Goal: Information Seeking & Learning: Learn about a topic

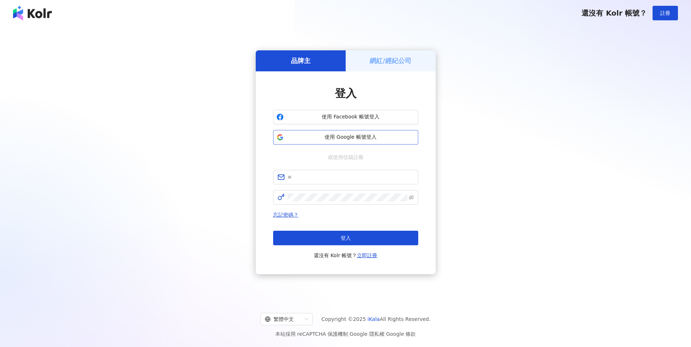
click at [356, 136] on span "使用 Google 帳號登入" at bounding box center [350, 137] width 128 height 7
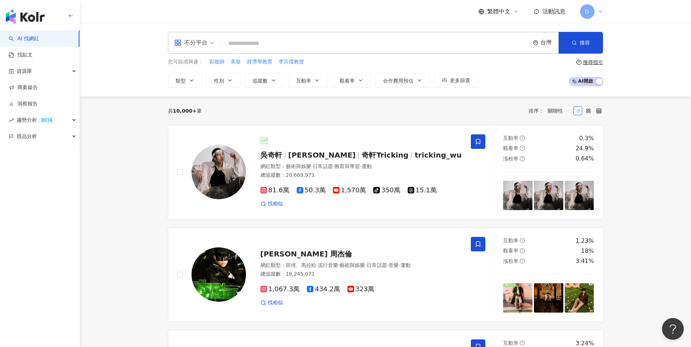
click at [598, 12] on icon at bounding box center [600, 12] width 6 height 6
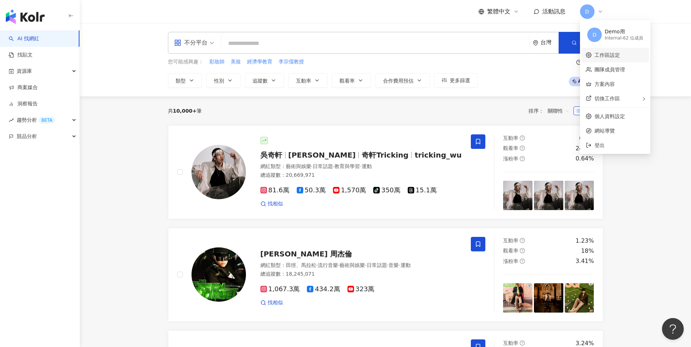
click at [616, 54] on link "工作區設定" at bounding box center [606, 55] width 25 height 6
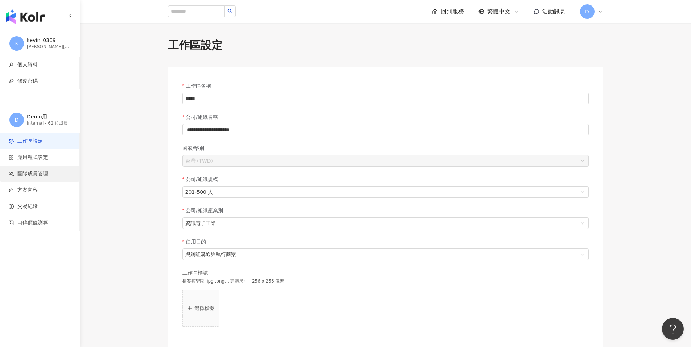
click at [45, 174] on span "團隊成員管理" at bounding box center [32, 173] width 30 height 7
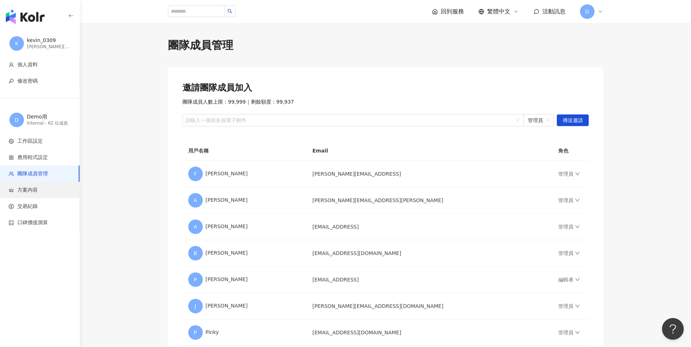
click at [43, 197] on li "方案內容" at bounding box center [39, 190] width 79 height 16
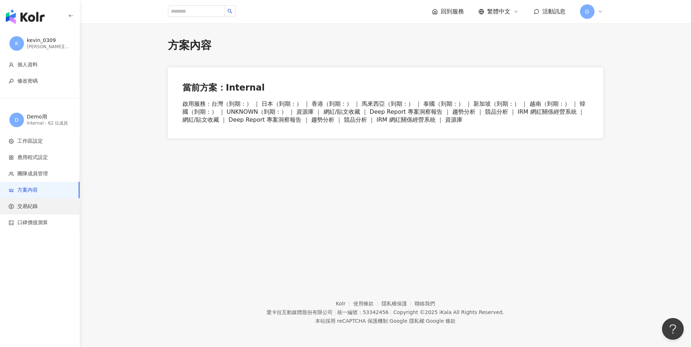
click at [42, 204] on span "交易紀錄" at bounding box center [41, 206] width 65 height 7
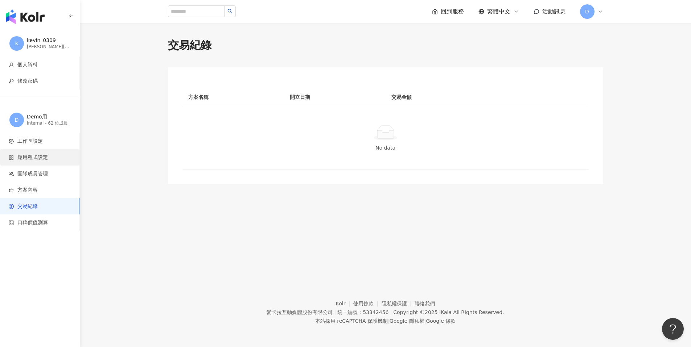
click at [56, 158] on span "應用程式設定" at bounding box center [41, 157] width 65 height 7
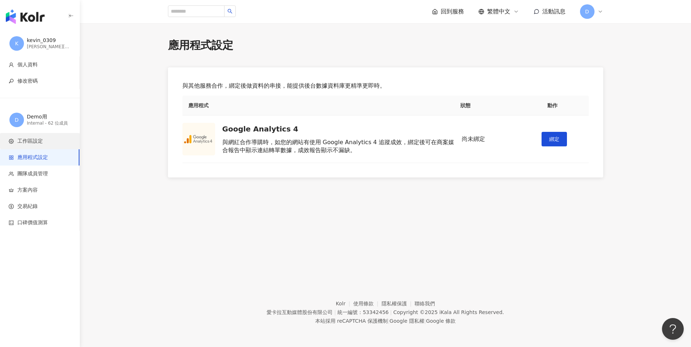
click at [50, 145] on li "工作區設定" at bounding box center [39, 141] width 79 height 16
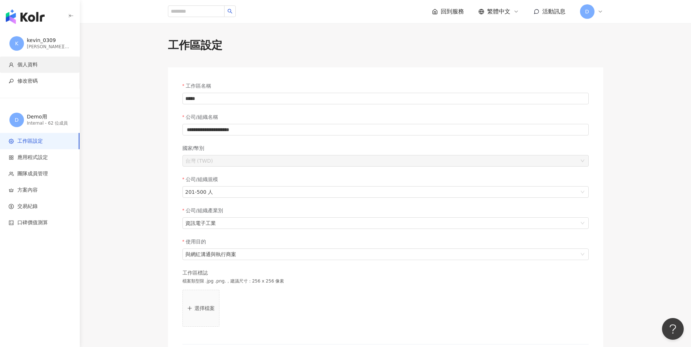
click at [36, 65] on span "個人資料" at bounding box center [27, 64] width 20 height 7
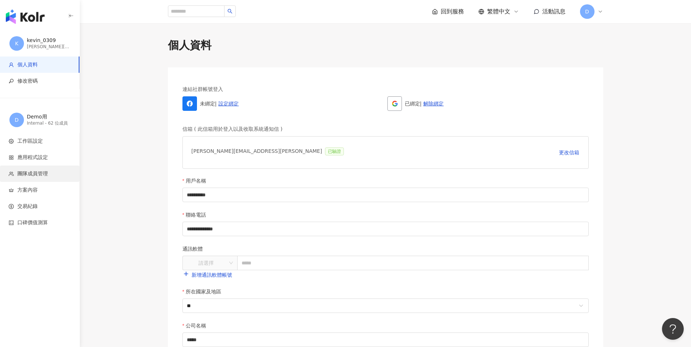
click at [30, 172] on span "團隊成員管理" at bounding box center [32, 173] width 30 height 7
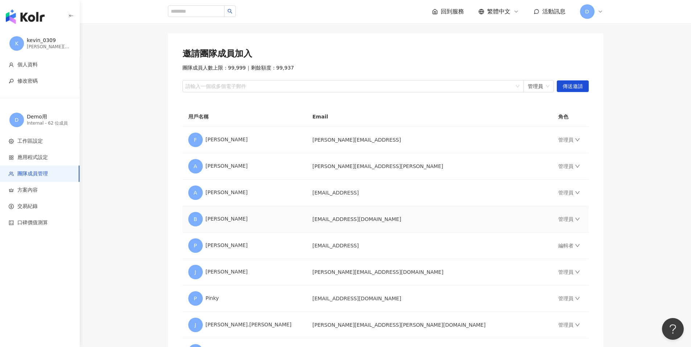
scroll to position [39, 0]
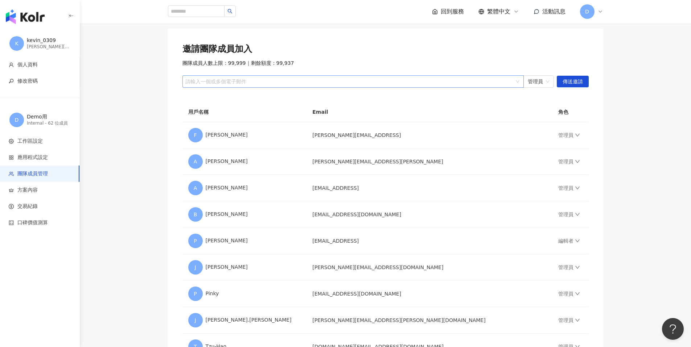
click at [203, 81] on div at bounding box center [349, 81] width 331 height 5
type input "*"
click at [462, 83] on div at bounding box center [349, 81] width 331 height 5
paste input "**********"
type input "**********"
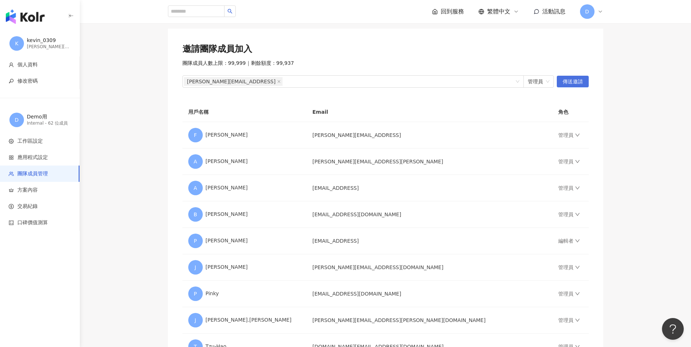
click at [586, 85] on button "傳送邀請" at bounding box center [573, 82] width 32 height 12
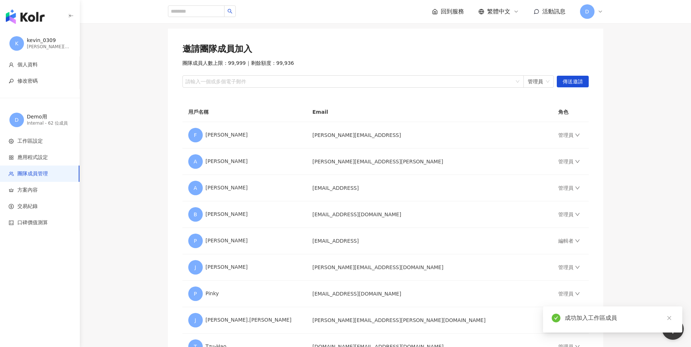
click at [595, 14] on div "D" at bounding box center [591, 11] width 23 height 15
click at [609, 99] on span "切換工作區" at bounding box center [606, 99] width 25 height 6
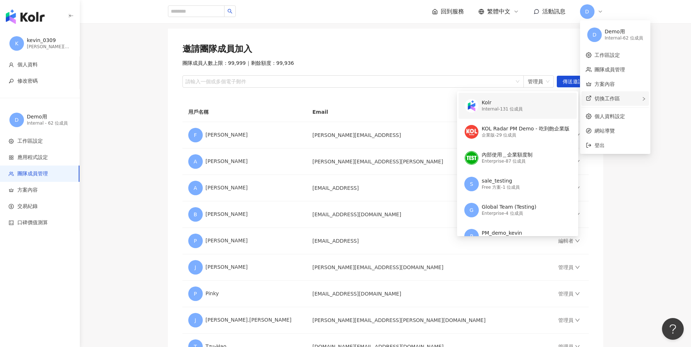
click at [490, 110] on div "Internal - 131 位成員" at bounding box center [502, 109] width 41 height 6
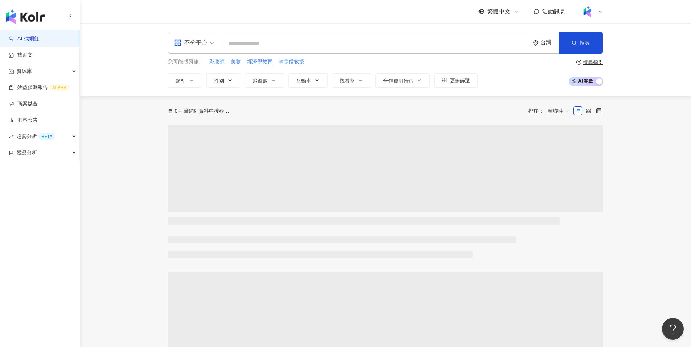
click at [597, 15] on div at bounding box center [591, 11] width 23 height 15
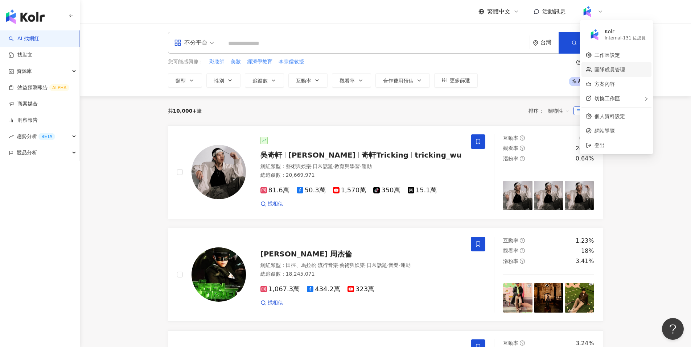
click at [605, 72] on link "團隊成員管理" at bounding box center [609, 70] width 30 height 6
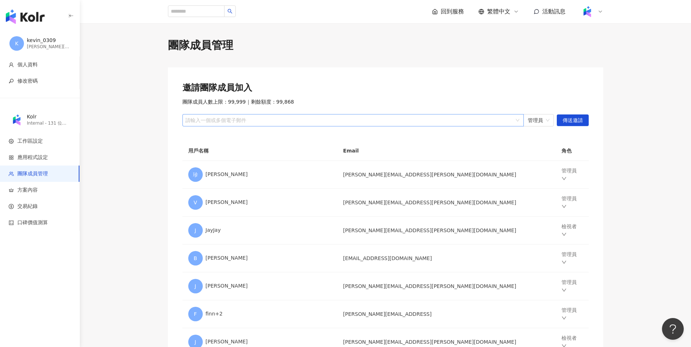
click at [249, 120] on div at bounding box center [349, 120] width 331 height 5
paste input "**********"
type input "**********"
click at [581, 120] on span "傳送邀請" at bounding box center [572, 121] width 20 height 12
click at [601, 11] on icon at bounding box center [600, 12] width 6 height 6
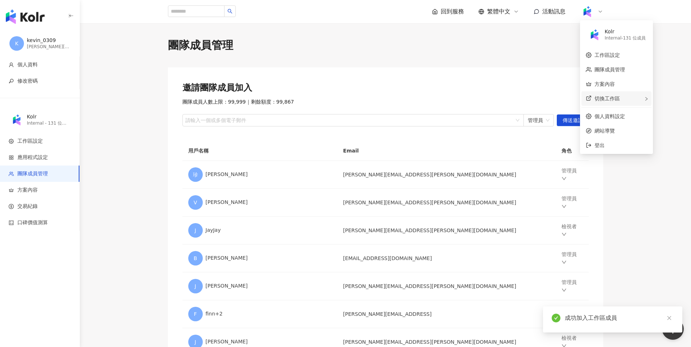
click at [603, 100] on span "切換工作區" at bounding box center [606, 99] width 25 height 6
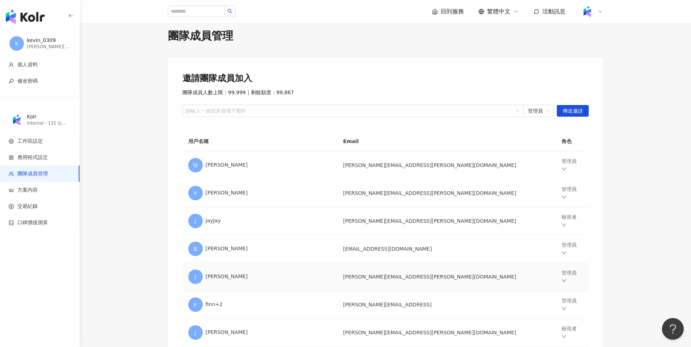
scroll to position [14, 0]
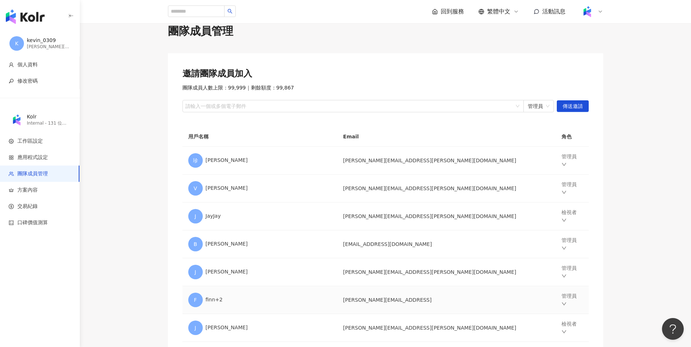
click at [383, 292] on td "finn.yeh+2@ikala.ai" at bounding box center [446, 300] width 219 height 28
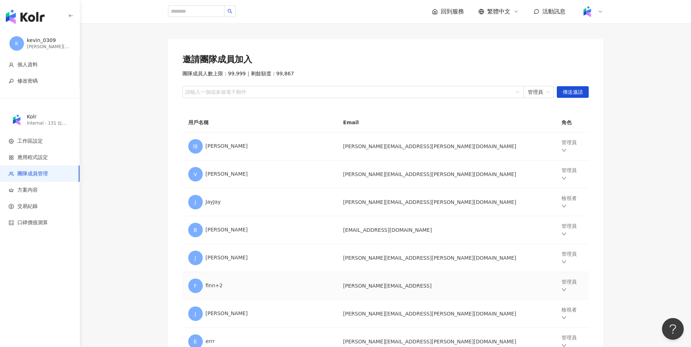
scroll to position [33, 0]
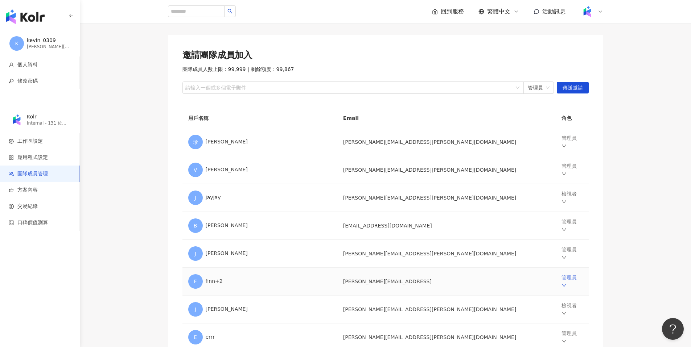
click at [561, 283] on icon "down" at bounding box center [563, 285] width 5 height 5
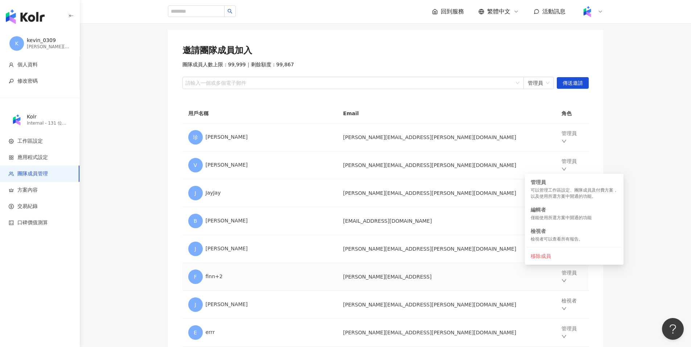
click at [484, 275] on td "finn.yeh+2@ikala.ai" at bounding box center [446, 277] width 219 height 28
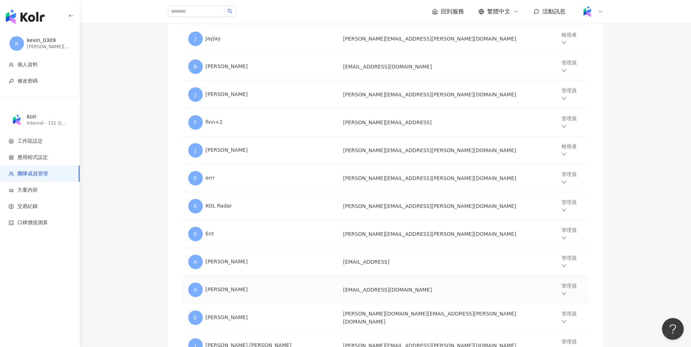
scroll to position [0, 0]
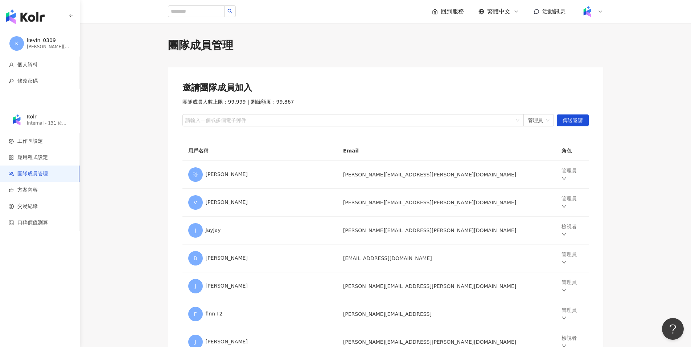
click at [599, 11] on icon at bounding box center [600, 12] width 6 height 6
click at [610, 104] on div "切換工作區 D Demo用 Internal - 63 位成員 KOL Radar PM Demo - 吃到飽企業版 企業版 - 29 位成員 內部使用＿企業…" at bounding box center [616, 98] width 70 height 15
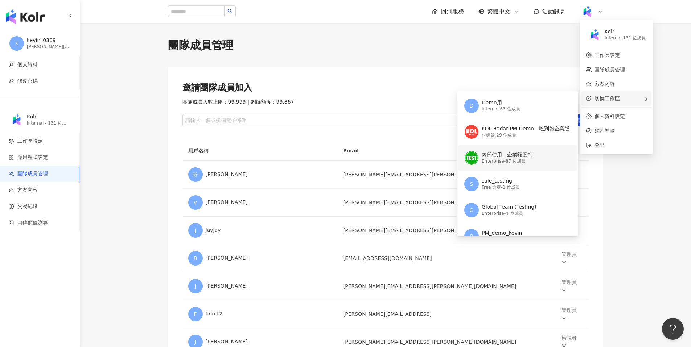
click at [500, 161] on div "Enterprise - 87 位成員" at bounding box center [507, 161] width 51 height 6
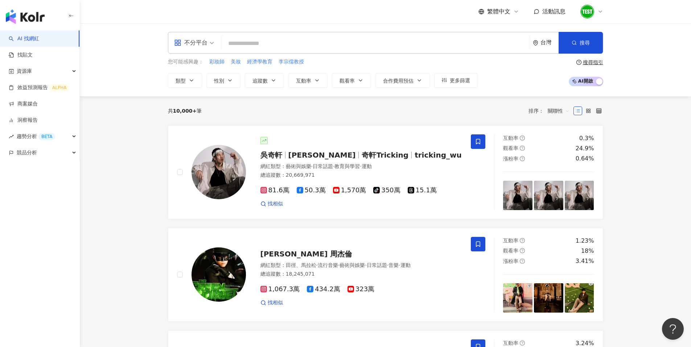
click at [602, 11] on icon at bounding box center [600, 12] width 6 height 6
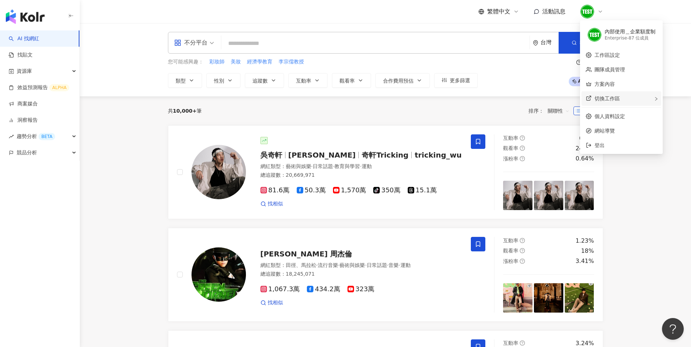
click at [612, 98] on span "切換工作區" at bounding box center [606, 99] width 25 height 6
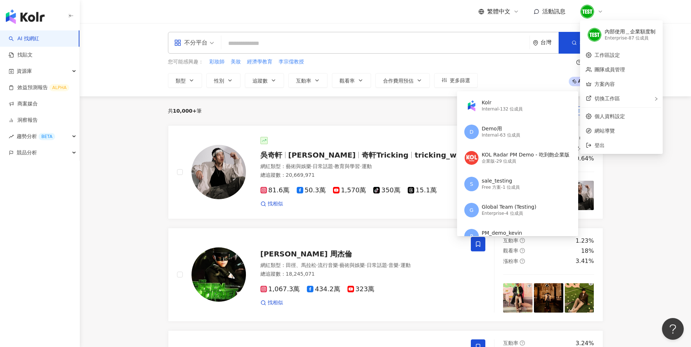
click at [382, 108] on div "共 10,000+ 筆 排序： 關聯性" at bounding box center [385, 111] width 435 height 12
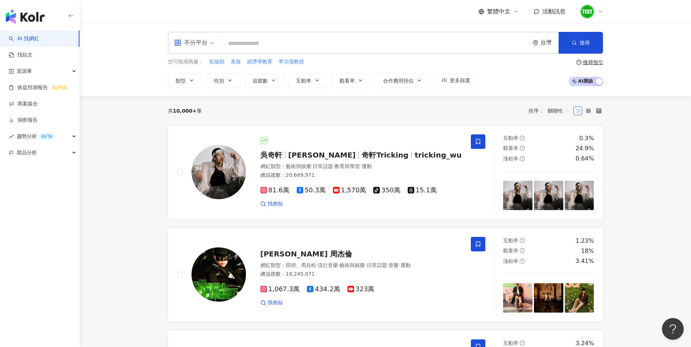
click at [593, 10] on img at bounding box center [587, 12] width 14 height 14
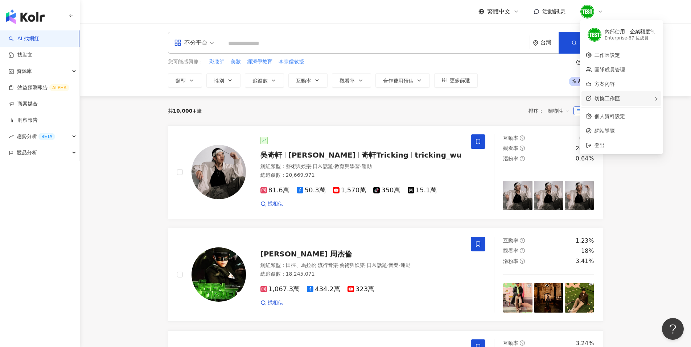
click at [613, 98] on span "切換工作區" at bounding box center [606, 99] width 25 height 6
click at [616, 69] on link "團隊成員管理" at bounding box center [609, 70] width 30 height 6
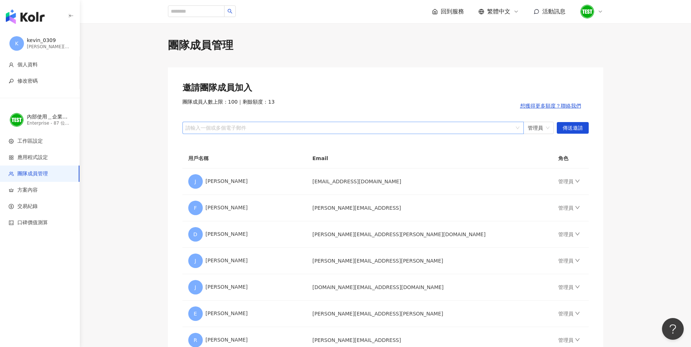
click at [453, 131] on div at bounding box center [349, 127] width 331 height 5
paste input "**********"
type input "**********"
click at [581, 129] on span "傳送邀請" at bounding box center [572, 129] width 20 height 12
click at [601, 9] on icon at bounding box center [600, 12] width 6 height 6
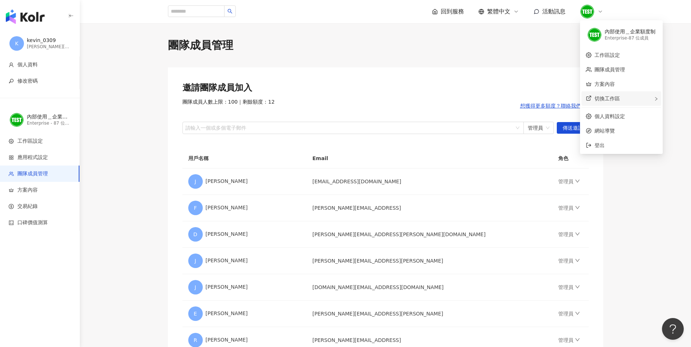
click at [606, 98] on span "切換工作區" at bounding box center [606, 99] width 25 height 6
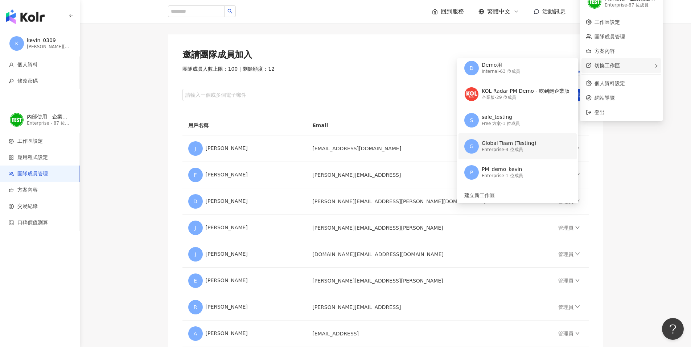
scroll to position [61, 0]
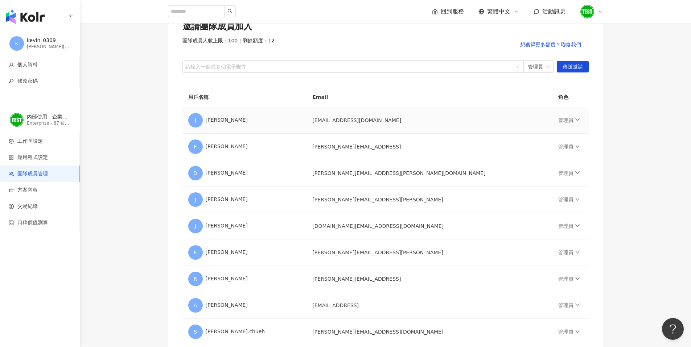
click at [552, 116] on td "管理員" at bounding box center [570, 120] width 36 height 26
click at [558, 118] on link "管理員" at bounding box center [569, 120] width 22 height 6
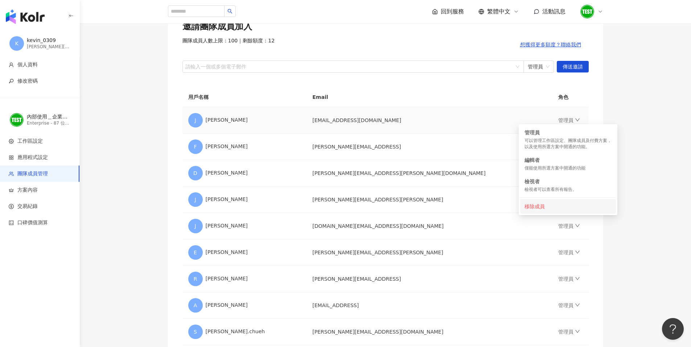
click at [548, 208] on div "移除成員" at bounding box center [567, 207] width 87 height 8
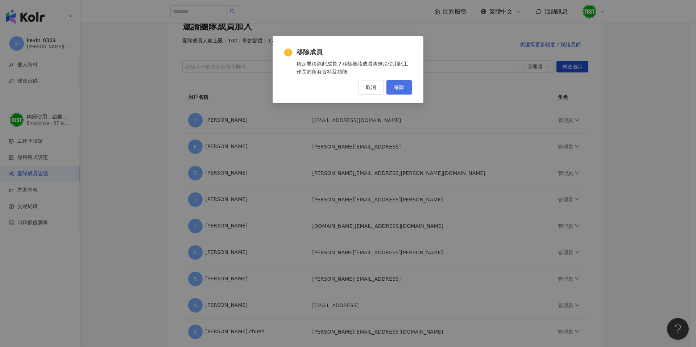
click at [406, 81] on button "移除" at bounding box center [399, 87] width 25 height 15
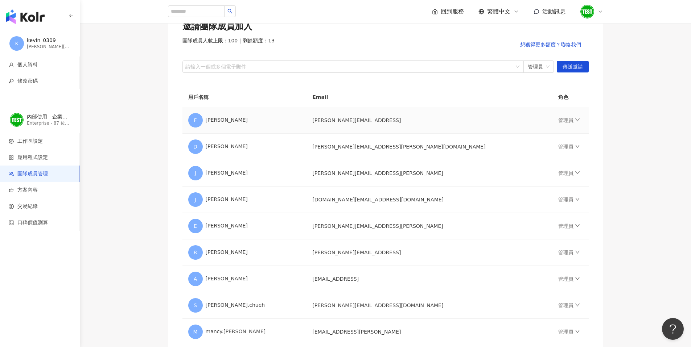
click at [552, 123] on td "管理員" at bounding box center [570, 120] width 36 height 26
click at [575, 120] on icon "down" at bounding box center [577, 120] width 4 height 3
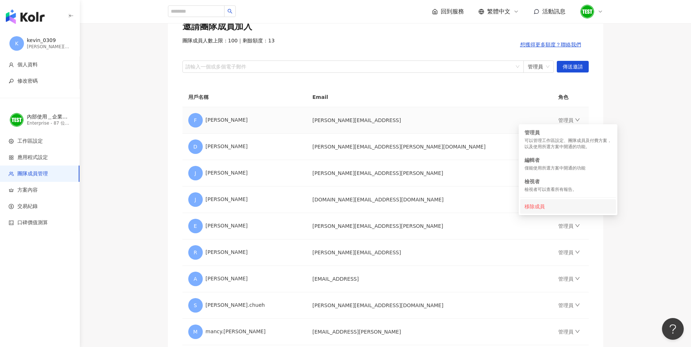
click at [538, 209] on div "移除成員" at bounding box center [567, 207] width 87 height 8
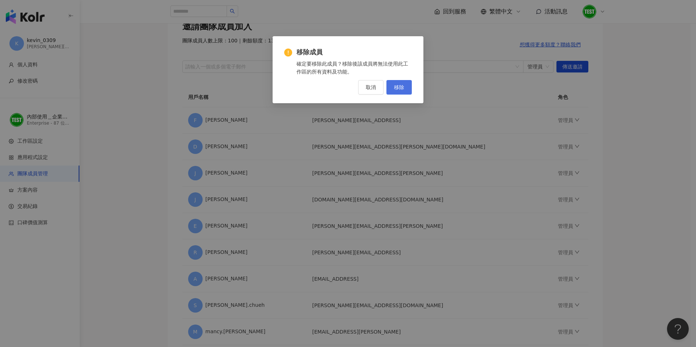
click at [404, 89] on span "移除" at bounding box center [399, 87] width 10 height 6
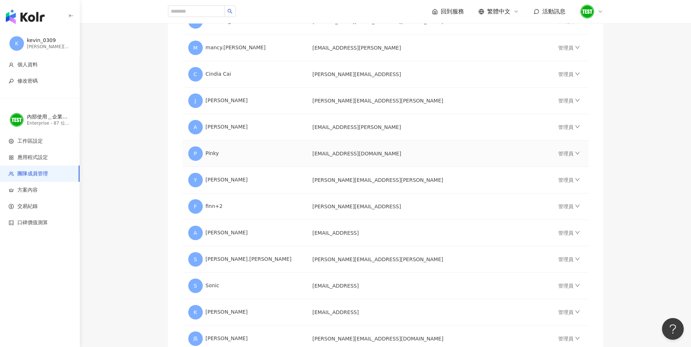
scroll to position [324, 0]
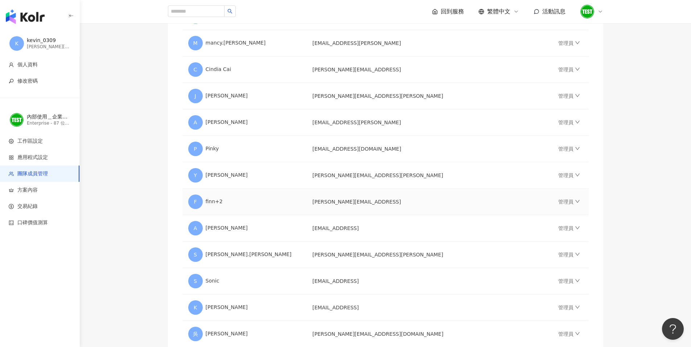
click at [552, 199] on td "管理員" at bounding box center [570, 202] width 36 height 26
click at [558, 202] on link "管理員" at bounding box center [569, 202] width 22 height 6
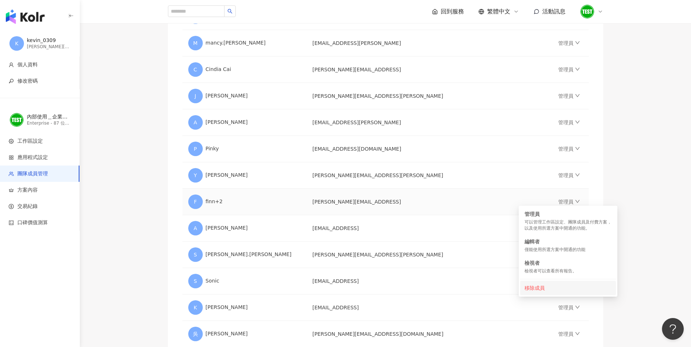
click at [551, 292] on div "移除成員" at bounding box center [567, 288] width 87 height 8
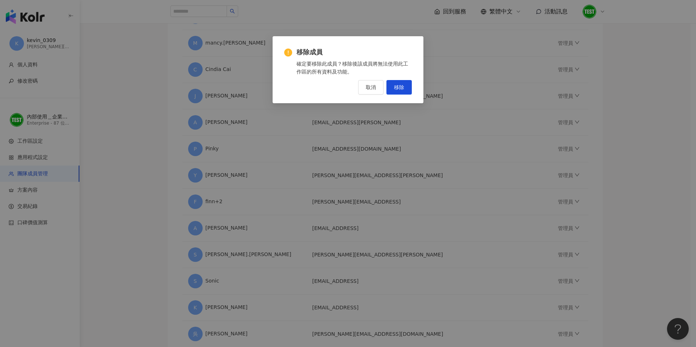
click at [405, 84] on button "移除" at bounding box center [399, 87] width 25 height 15
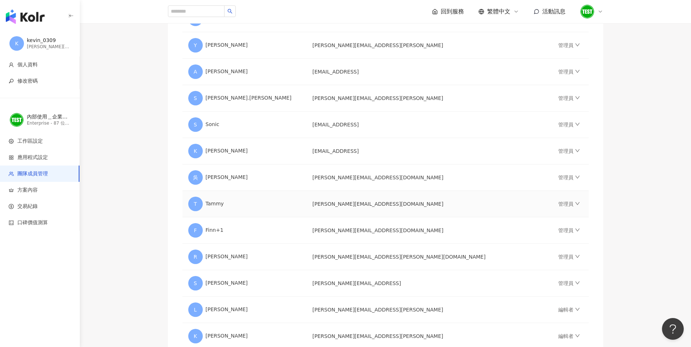
scroll to position [459, 0]
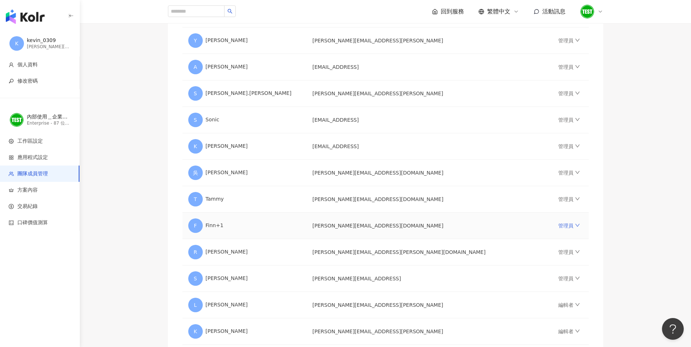
click at [575, 225] on icon "down" at bounding box center [577, 225] width 4 height 3
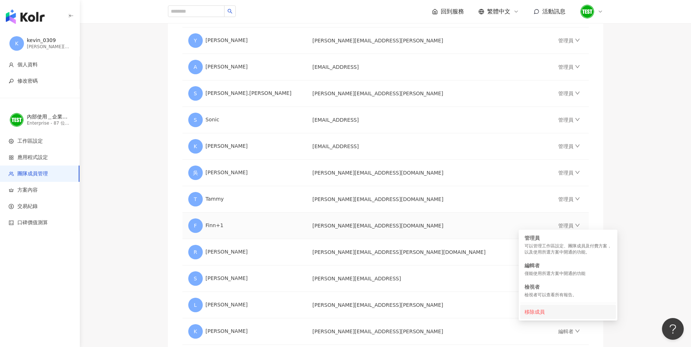
click at [533, 309] on div "移除成員" at bounding box center [567, 312] width 87 height 8
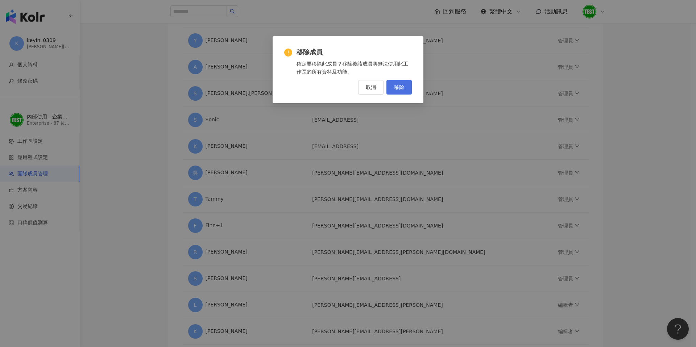
click at [408, 88] on button "移除" at bounding box center [399, 87] width 25 height 15
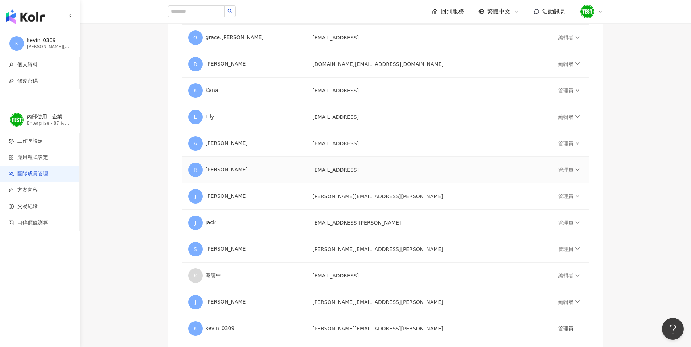
scroll to position [2140, 0]
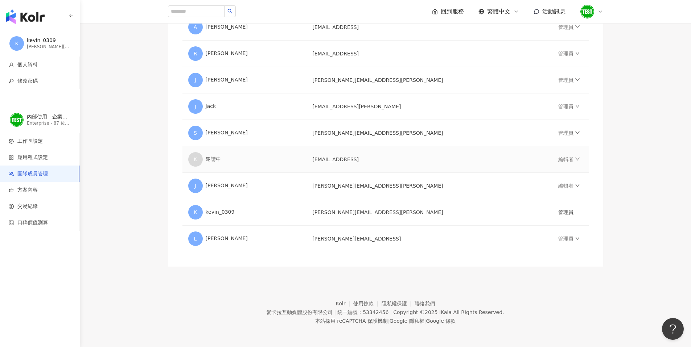
click at [374, 161] on td "kiera.lien@email.ikala.ai" at bounding box center [429, 160] width 246 height 26
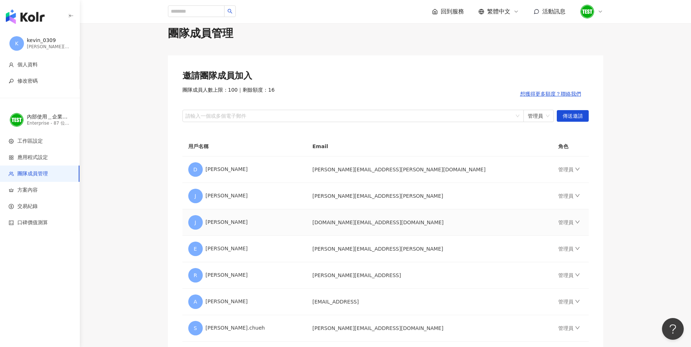
scroll to position [0, 0]
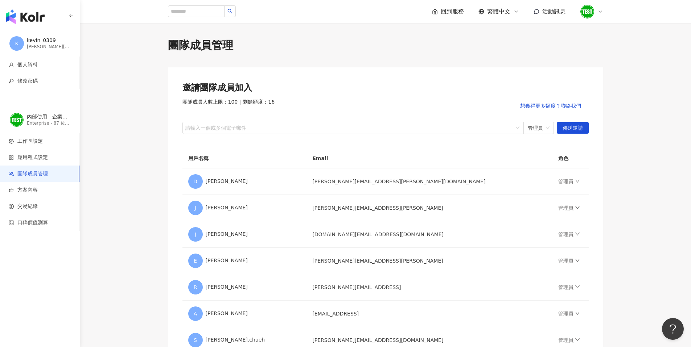
click at [28, 24] on img "button" at bounding box center [25, 16] width 39 height 15
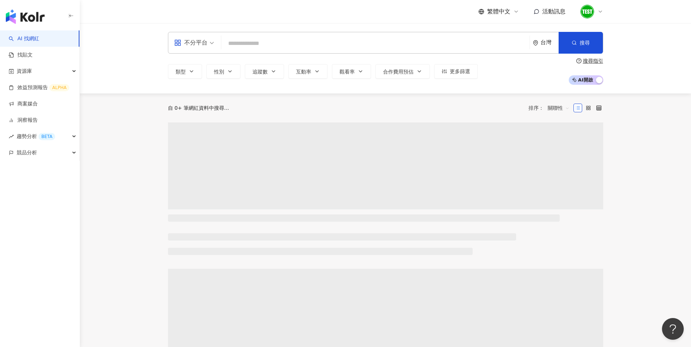
click at [31, 19] on img "button" at bounding box center [25, 16] width 39 height 15
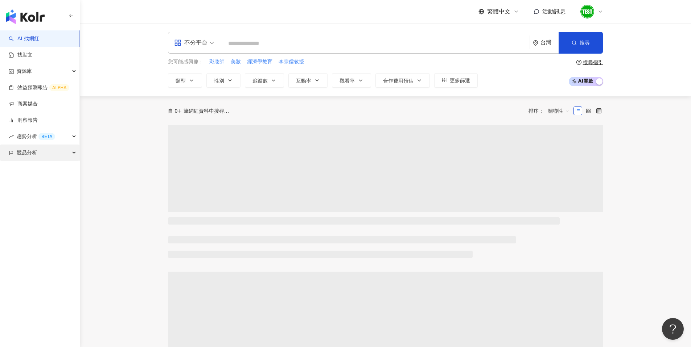
click at [30, 158] on span "競品分析" at bounding box center [27, 153] width 20 height 16
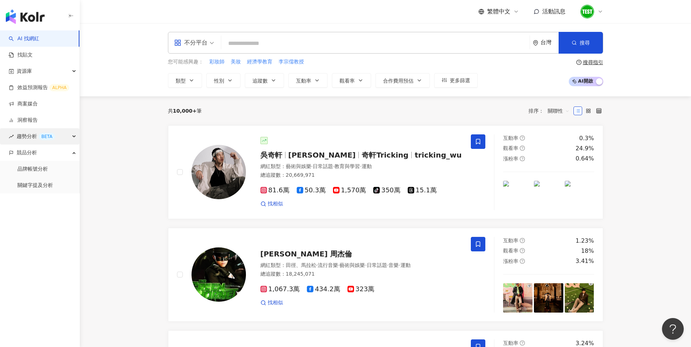
click at [27, 135] on span "趨勢分析 BETA" at bounding box center [36, 136] width 38 height 16
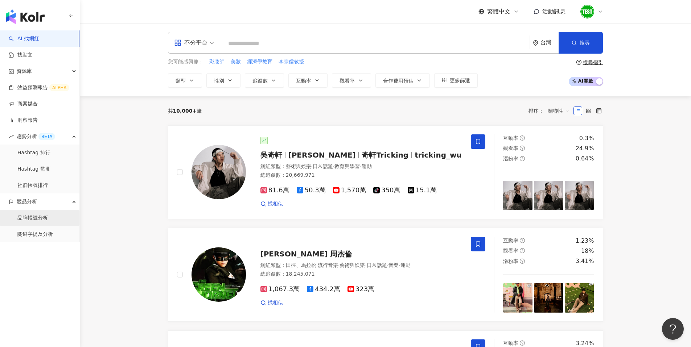
click at [45, 218] on link "品牌帳號分析" at bounding box center [32, 218] width 30 height 7
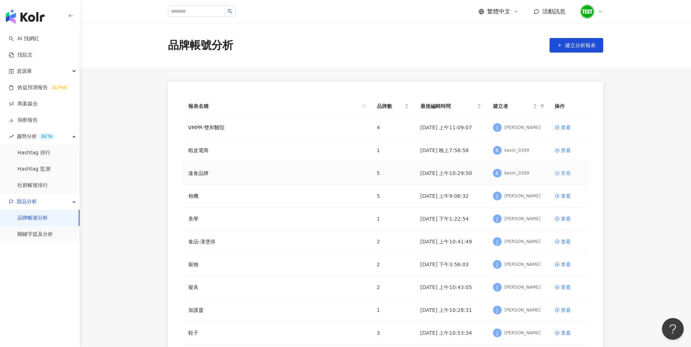
click at [567, 173] on div "查看" at bounding box center [566, 173] width 10 height 8
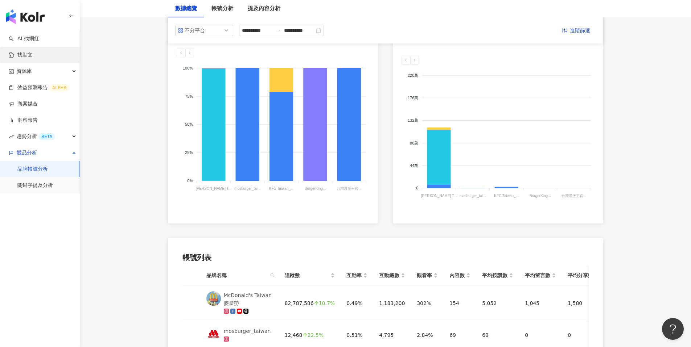
scroll to position [123, 0]
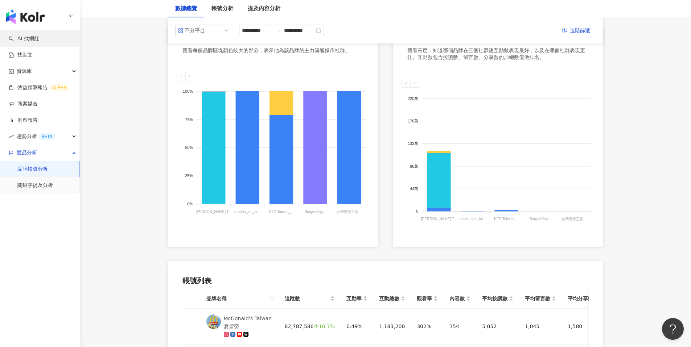
click at [28, 39] on link "AI 找網紅" at bounding box center [24, 38] width 30 height 7
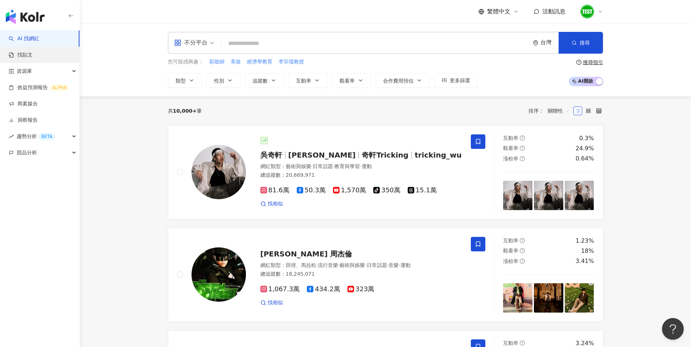
click at [29, 58] on link "找貼文" at bounding box center [21, 54] width 24 height 7
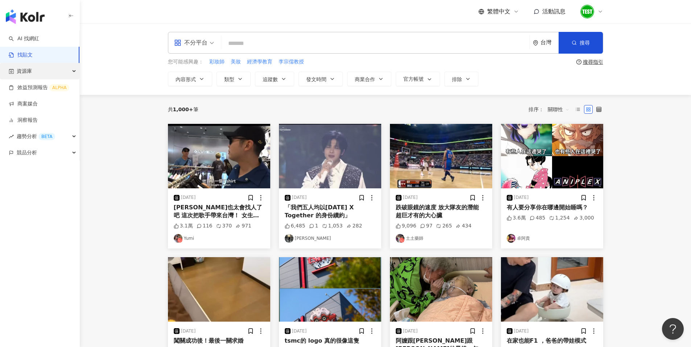
click at [34, 74] on div "資源庫" at bounding box center [39, 71] width 79 height 16
click at [33, 90] on link "網紅管理" at bounding box center [27, 87] width 20 height 7
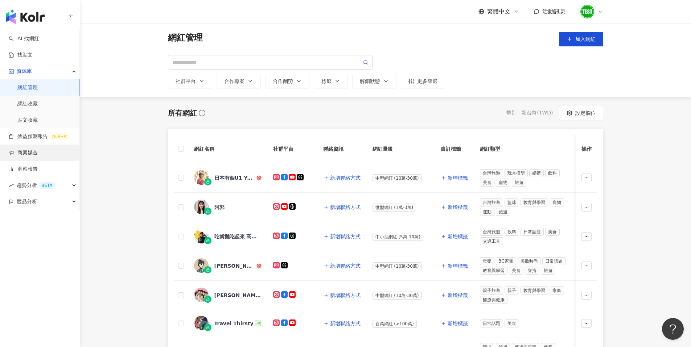
click at [34, 152] on link "商案媒合" at bounding box center [23, 152] width 29 height 7
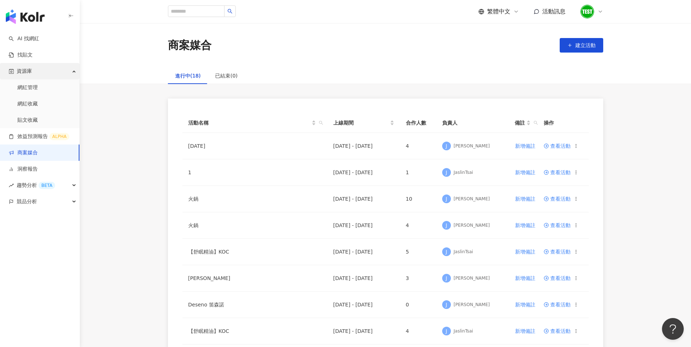
click at [62, 74] on div "資源庫" at bounding box center [39, 71] width 79 height 16
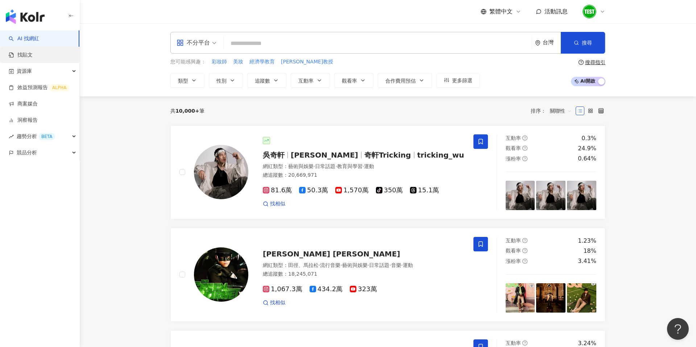
click at [30, 57] on link "找貼文" at bounding box center [21, 54] width 24 height 7
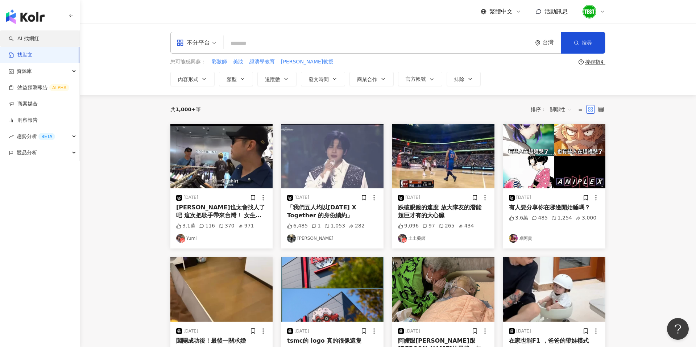
click at [27, 35] on link "AI 找網紅" at bounding box center [24, 38] width 30 height 7
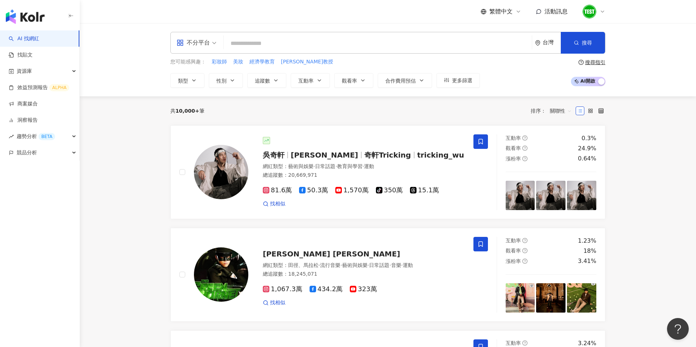
click at [199, 40] on div "不分平台" at bounding box center [193, 43] width 33 height 12
click at [248, 98] on div "共 10,000+ 筆 排序： 關聯性" at bounding box center [387, 110] width 435 height 29
click at [268, 41] on input "search" at bounding box center [378, 44] width 302 height 14
click at [319, 33] on div "不分平台 台灣 搜尋" at bounding box center [387, 43] width 435 height 22
click at [316, 45] on input "search" at bounding box center [378, 44] width 302 height 14
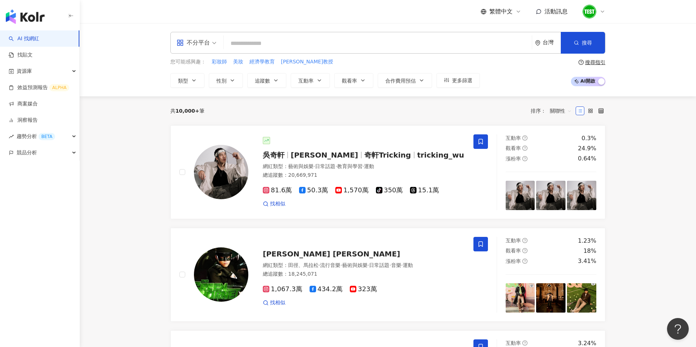
type input "*"
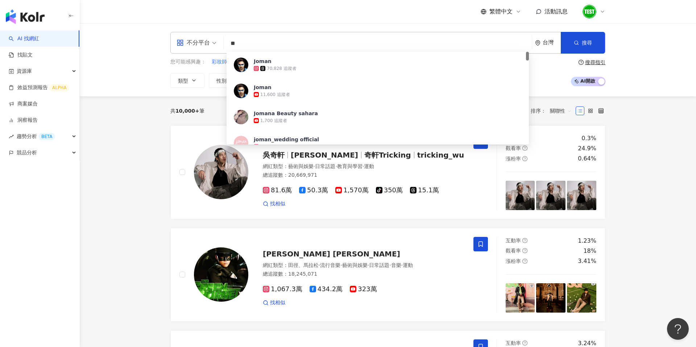
type input "*"
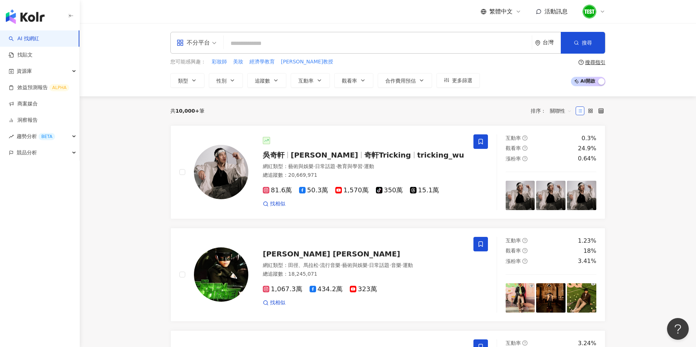
type input "*"
click at [584, 42] on span "搜尋" at bounding box center [587, 43] width 10 height 6
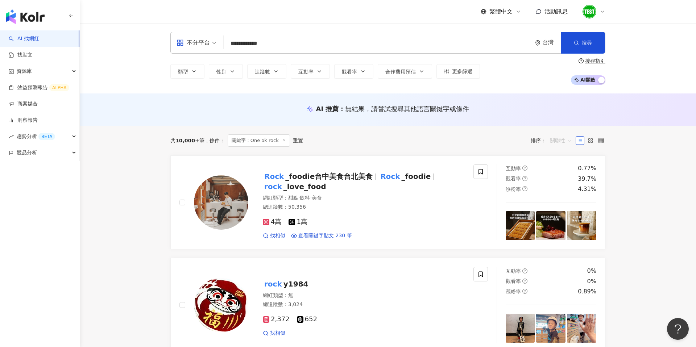
click at [561, 140] on span "關聯性" at bounding box center [561, 141] width 22 height 12
click at [597, 62] on div "搜尋指引" at bounding box center [595, 61] width 20 height 6
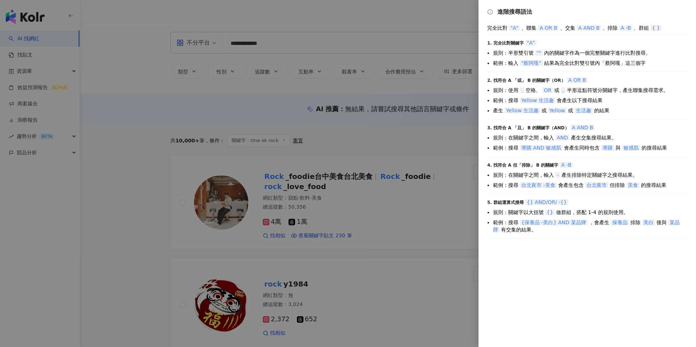
click at [352, 141] on div at bounding box center [348, 173] width 696 height 347
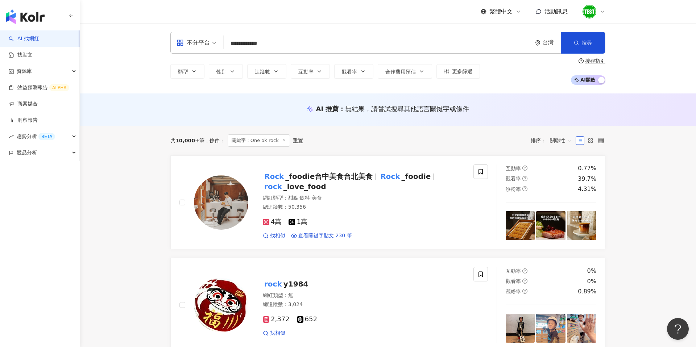
click at [269, 45] on input "**********" at bounding box center [378, 44] width 302 height 14
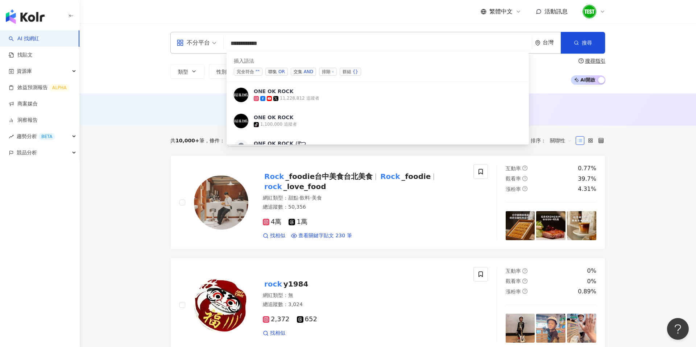
click at [283, 39] on input "**********" at bounding box center [378, 44] width 302 height 14
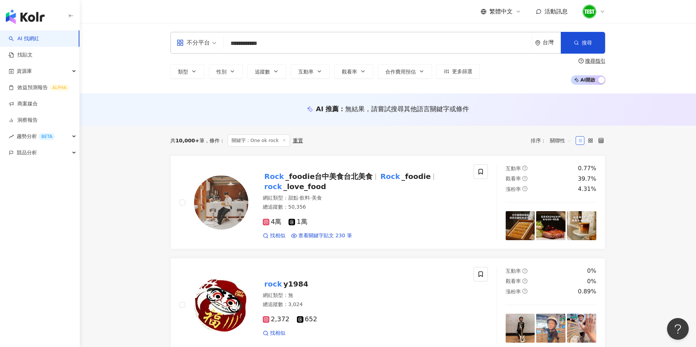
click at [603, 61] on div "搜尋指引" at bounding box center [595, 61] width 20 height 6
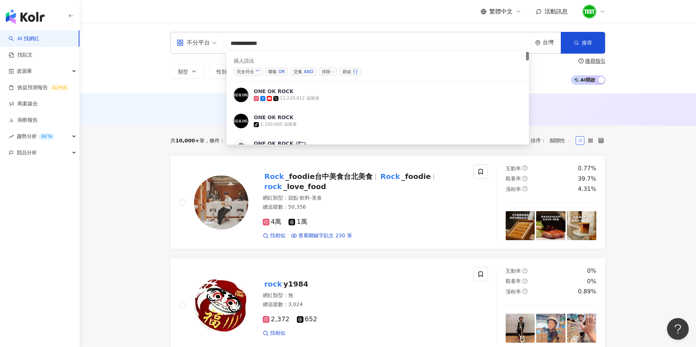
click at [331, 48] on input "**********" at bounding box center [378, 44] width 302 height 14
type input "**********"
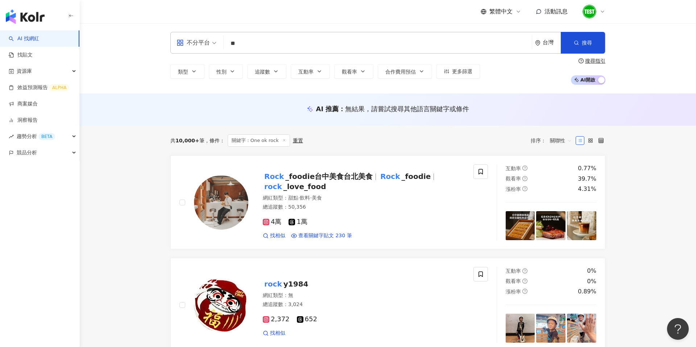
type input "*"
type input "**"
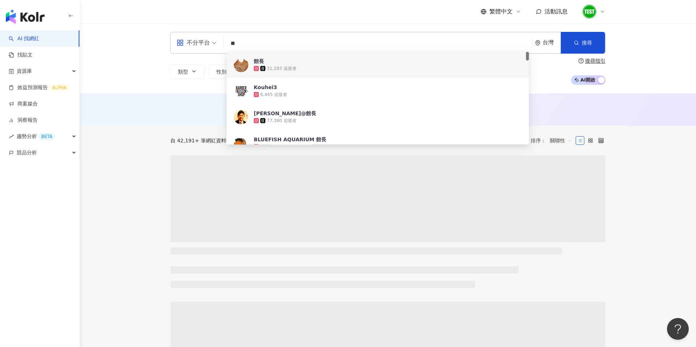
click at [135, 101] on div "AI 推薦 ： 無結果，請嘗試搜尋其他語言關鍵字或條件" at bounding box center [388, 110] width 617 height 32
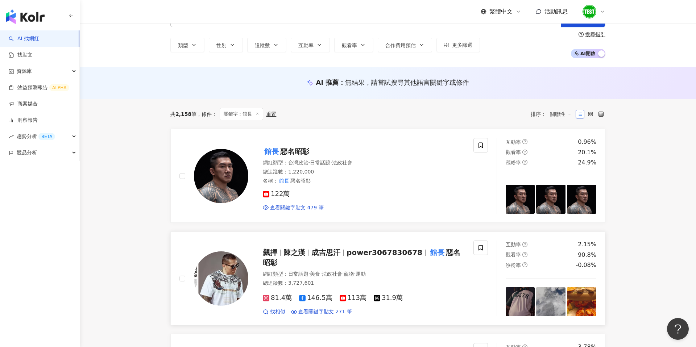
scroll to position [22, 0]
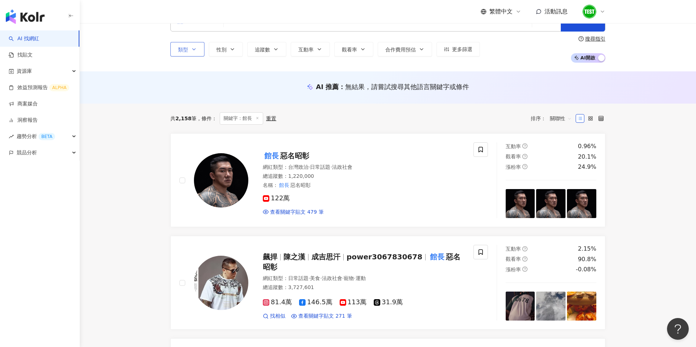
click at [187, 55] on button "類型" at bounding box center [187, 49] width 34 height 15
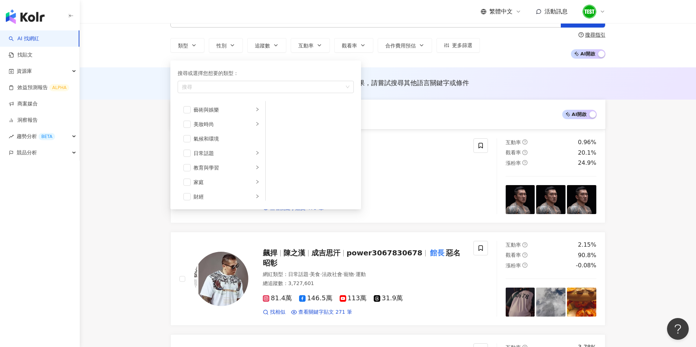
scroll to position [0, 0]
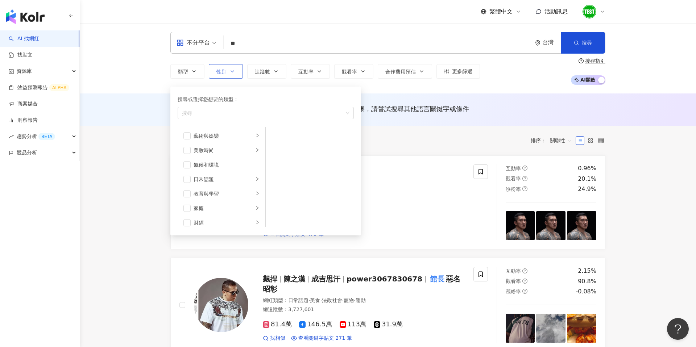
click at [219, 66] on button "性別" at bounding box center [226, 71] width 34 height 15
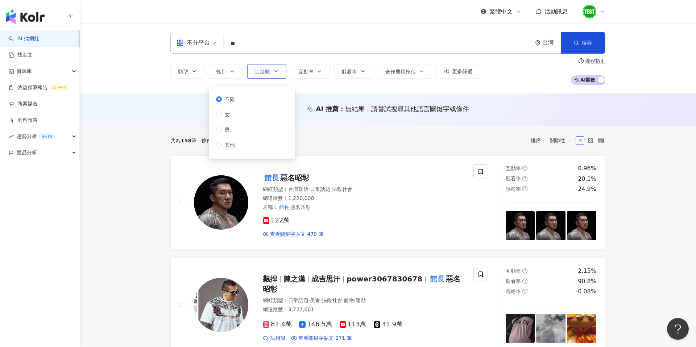
click at [267, 69] on span "追蹤數" at bounding box center [262, 72] width 15 height 6
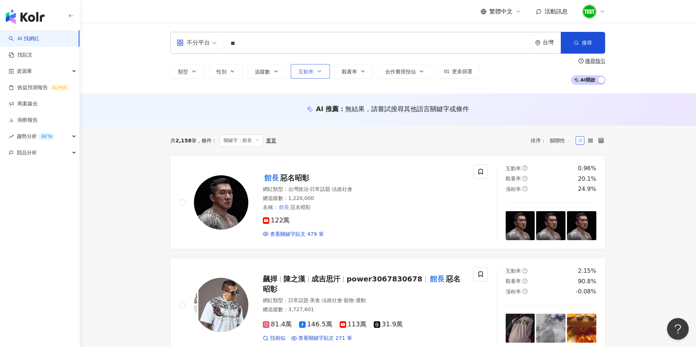
click at [319, 67] on button "互動率" at bounding box center [310, 71] width 39 height 15
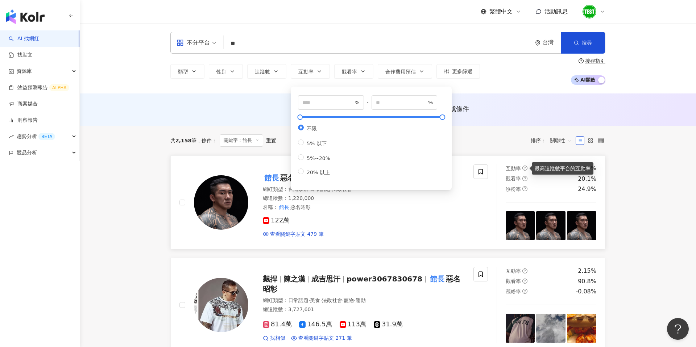
click at [526, 168] on icon "question-circle" at bounding box center [525, 168] width 5 height 5
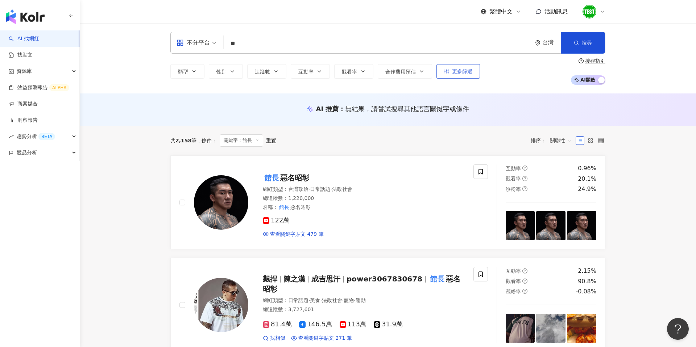
click at [470, 73] on span "更多篩選" at bounding box center [462, 72] width 20 height 6
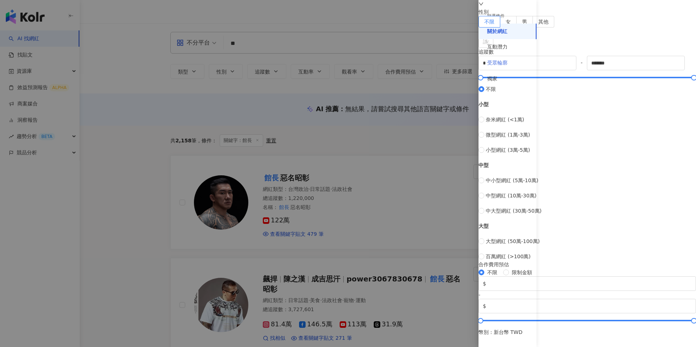
scroll to position [26, 0]
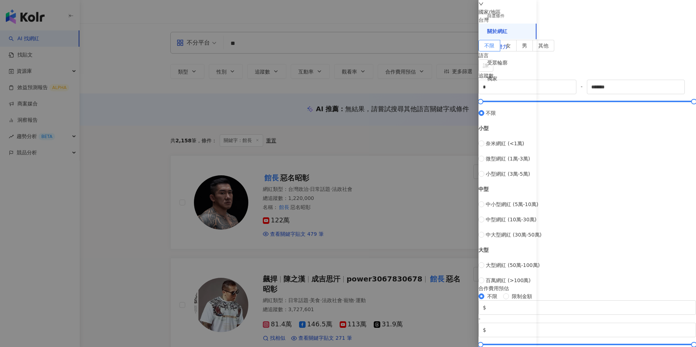
click at [502, 47] on div "互動潛力" at bounding box center [497, 47] width 20 height 7
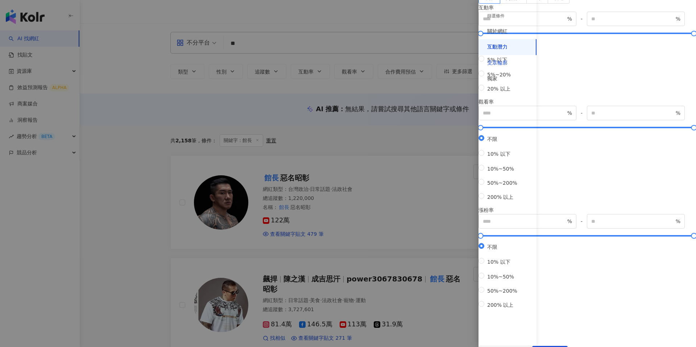
click at [502, 64] on div "受眾輪廓" at bounding box center [497, 62] width 20 height 7
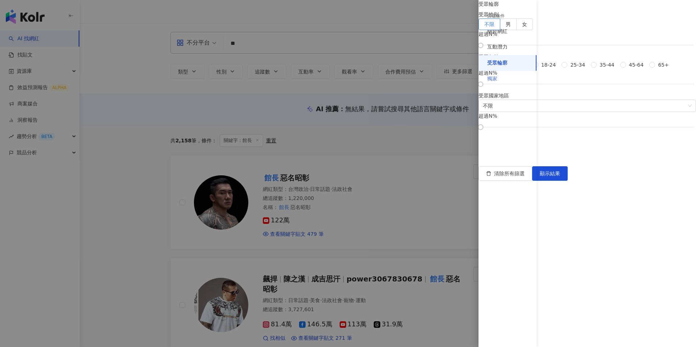
click at [501, 79] on div "獨家" at bounding box center [508, 79] width 58 height 16
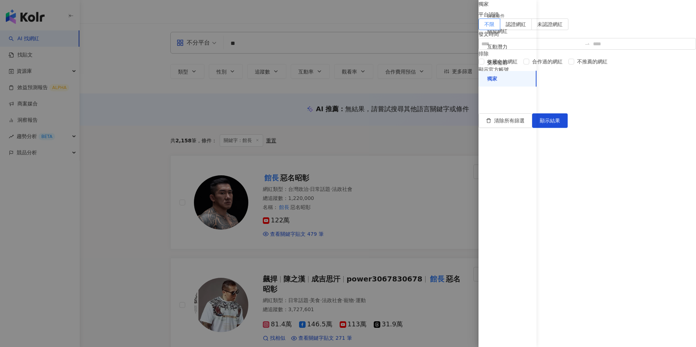
scroll to position [0, 0]
click at [400, 143] on div at bounding box center [348, 173] width 696 height 347
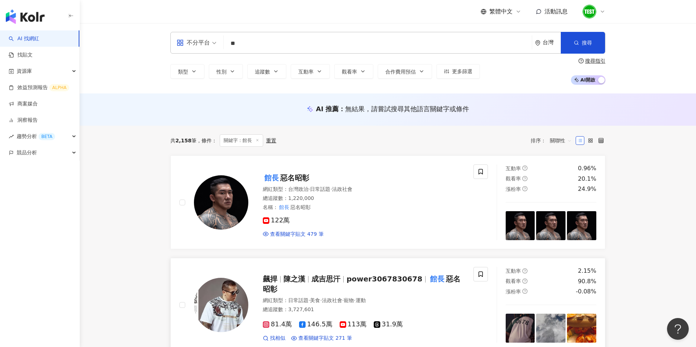
click at [328, 289] on div "飆捍 陳之漢 成吉思汗 power3067830678 館長 惡名昭彰" at bounding box center [364, 284] width 202 height 20
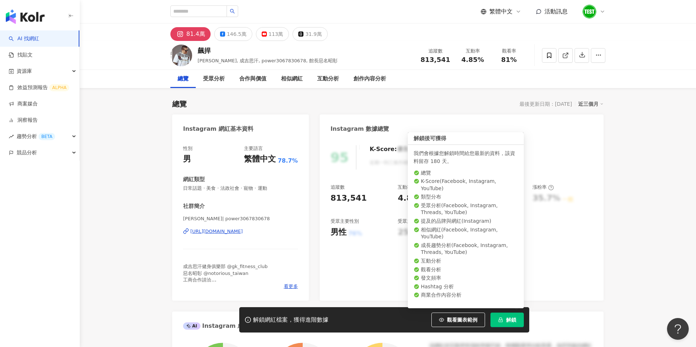
click at [507, 322] on span "解鎖" at bounding box center [511, 320] width 10 height 6
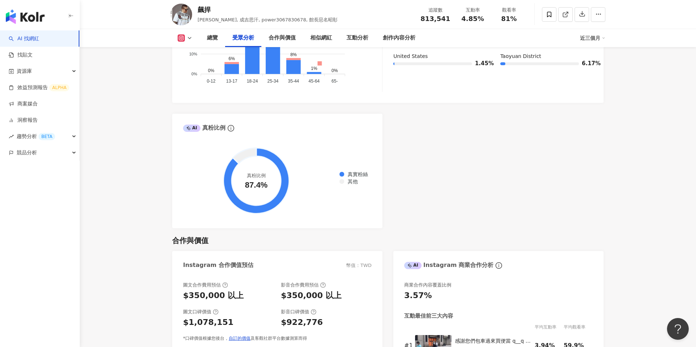
scroll to position [815, 0]
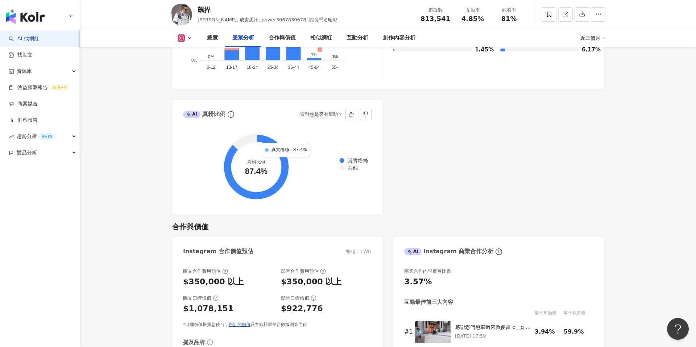
click at [285, 161] on icon at bounding box center [256, 167] width 66 height 66
click at [257, 159] on circle at bounding box center [256, 167] width 49 height 49
click at [257, 164] on circle at bounding box center [256, 167] width 49 height 49
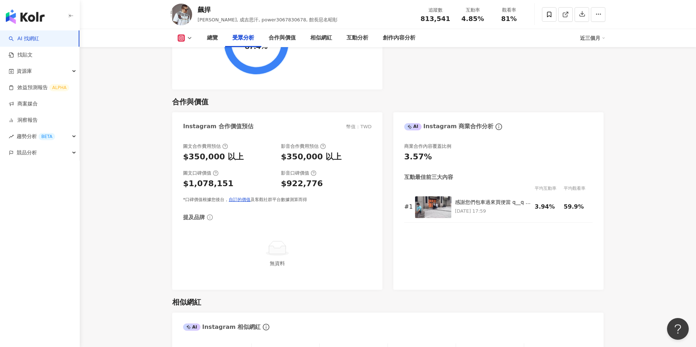
scroll to position [279, 0]
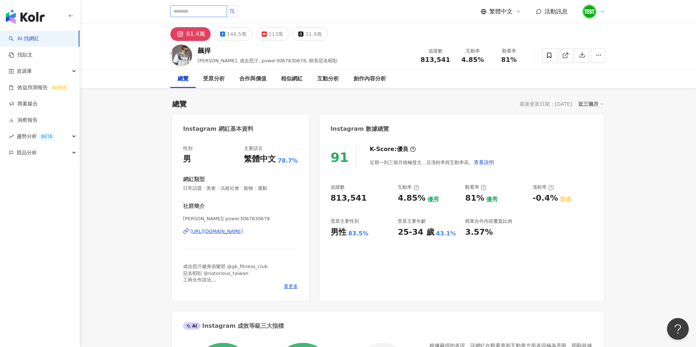
click at [178, 7] on input "search" at bounding box center [198, 11] width 57 height 12
type input "*"
type input "**"
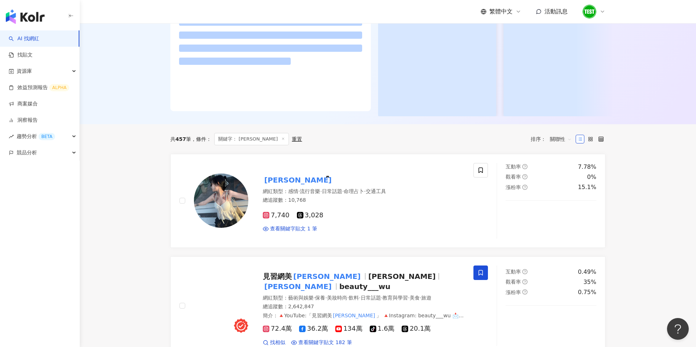
scroll to position [154, 0]
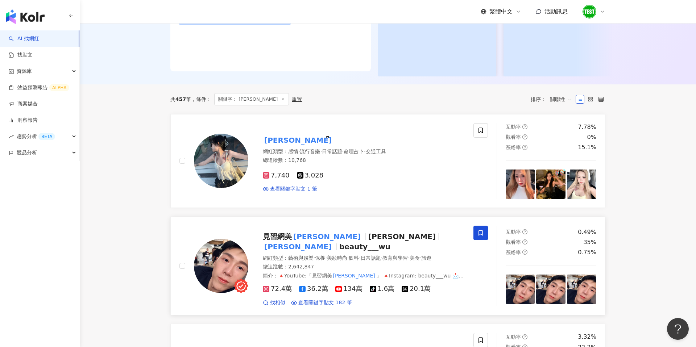
click at [295, 236] on mark "小吳" at bounding box center [327, 237] width 70 height 12
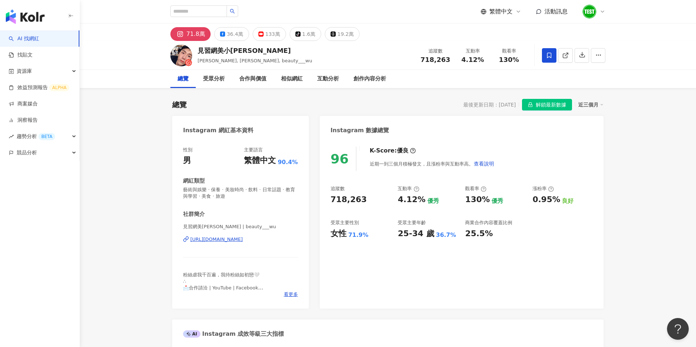
drag, startPoint x: 454, startPoint y: 107, endPoint x: 516, endPoint y: 103, distance: 62.1
click at [516, 103] on div "總覽 最後更新日期：[DATE] 解鎖最新數據 近三個月" at bounding box center [388, 105] width 432 height 12
click at [516, 103] on div "最後更新日期：[DATE]" at bounding box center [489, 105] width 53 height 6
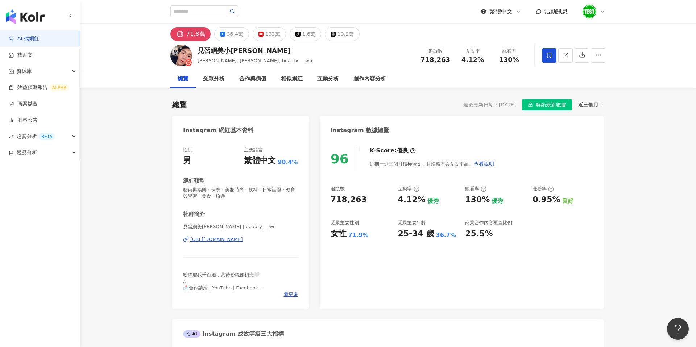
click at [490, 105] on div "最後更新日期：[DATE]" at bounding box center [489, 105] width 53 height 6
click at [597, 106] on div "近三個月" at bounding box center [590, 104] width 25 height 9
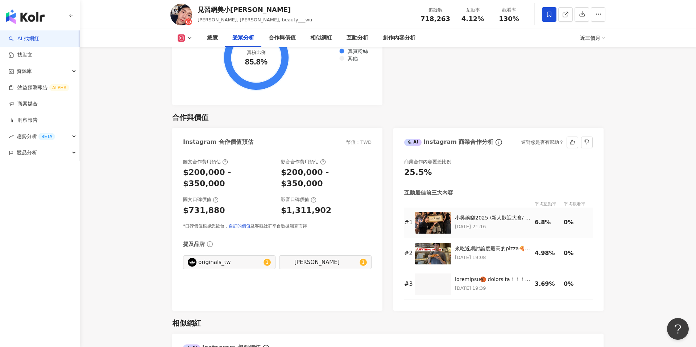
scroll to position [943, 0]
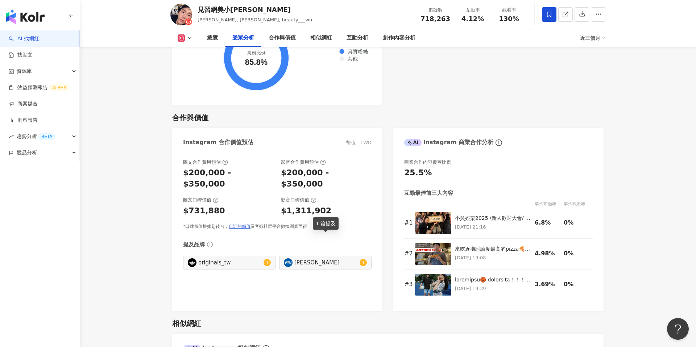
click at [363, 260] on span "1" at bounding box center [363, 262] width 3 height 5
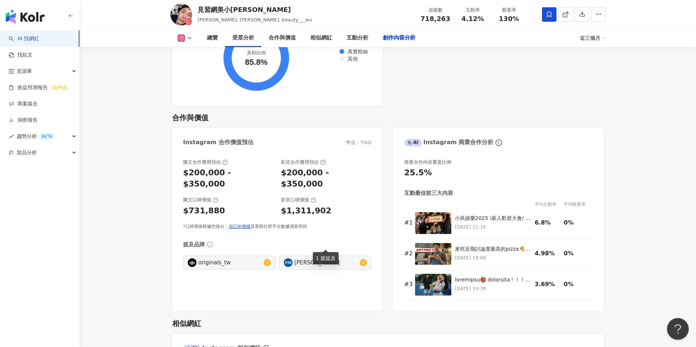
type input "**********"
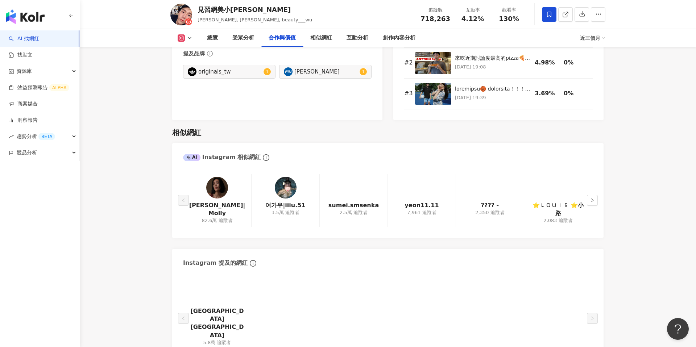
scroll to position [1136, 0]
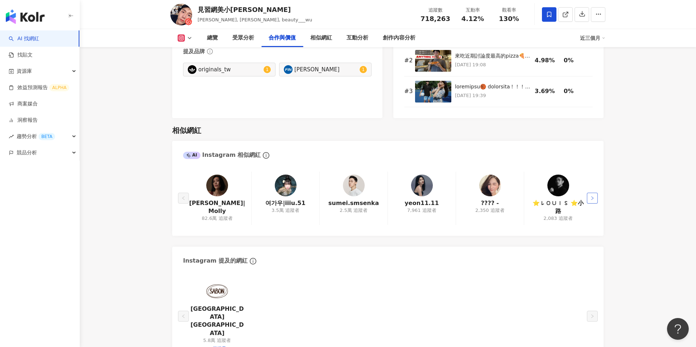
click at [595, 193] on button "button" at bounding box center [592, 198] width 11 height 11
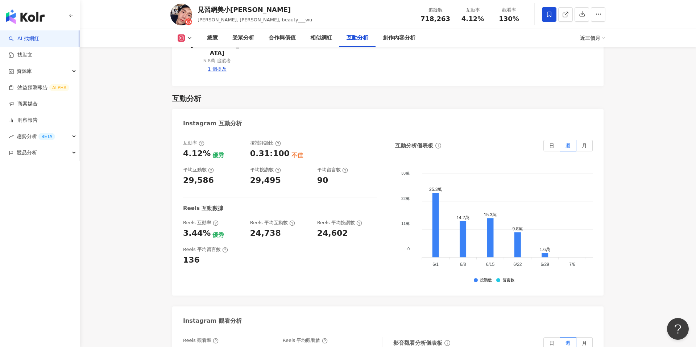
scroll to position [1411, 0]
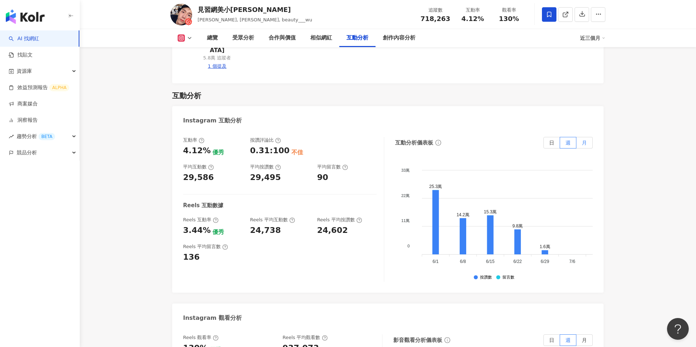
click at [591, 137] on label "月" at bounding box center [585, 143] width 16 height 12
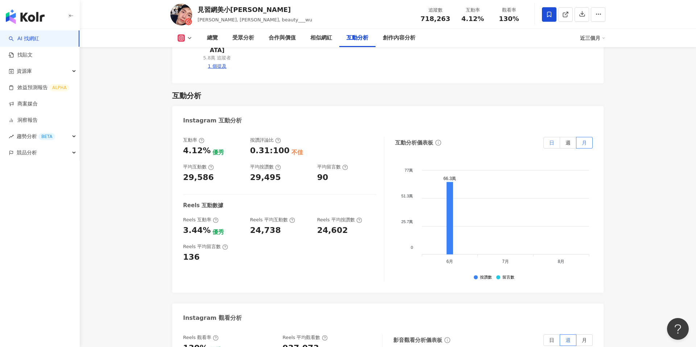
click at [552, 140] on span "日" at bounding box center [551, 143] width 5 height 6
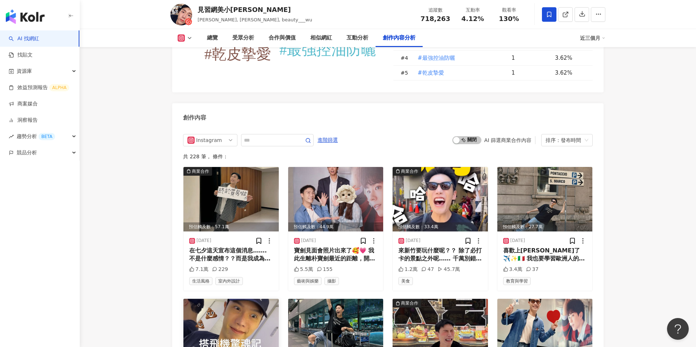
scroll to position [2178, 0]
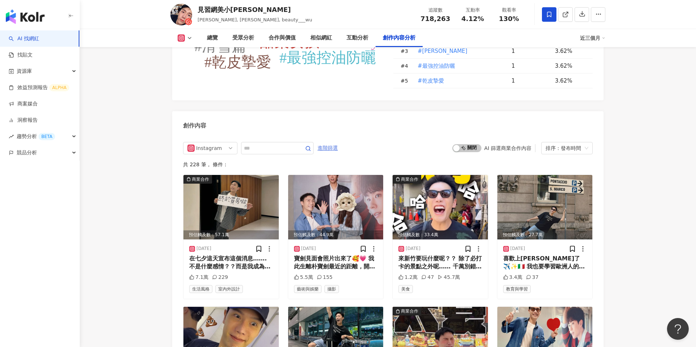
click at [336, 143] on span "進階篩選" at bounding box center [328, 149] width 20 height 12
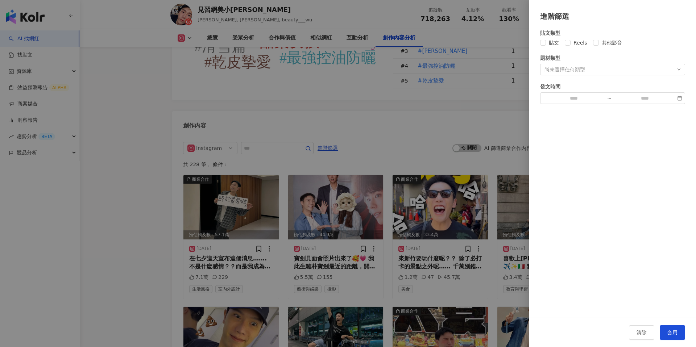
click at [591, 70] on div "尚未選擇任何類型" at bounding box center [612, 70] width 145 height 12
click at [441, 80] on div at bounding box center [348, 173] width 696 height 347
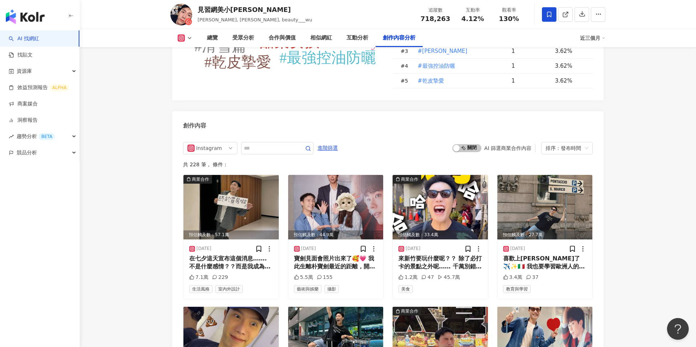
click at [469, 144] on span "啟動 關閉" at bounding box center [467, 148] width 29 height 8
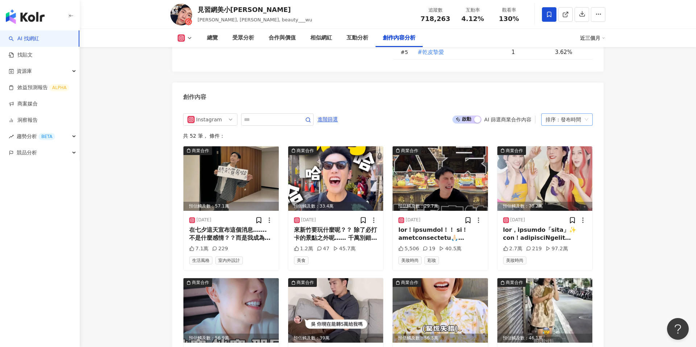
click at [581, 114] on div "排序：發布時間" at bounding box center [564, 120] width 36 height 12
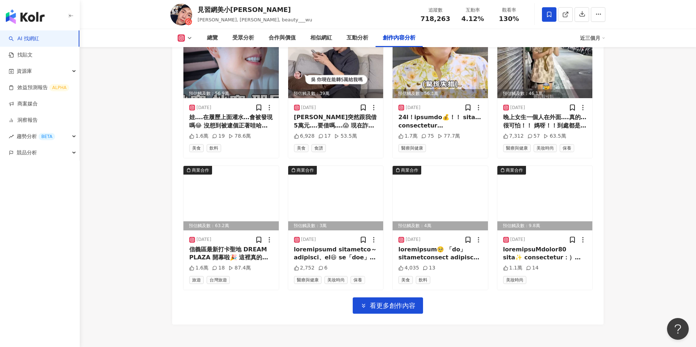
scroll to position [2454, 0]
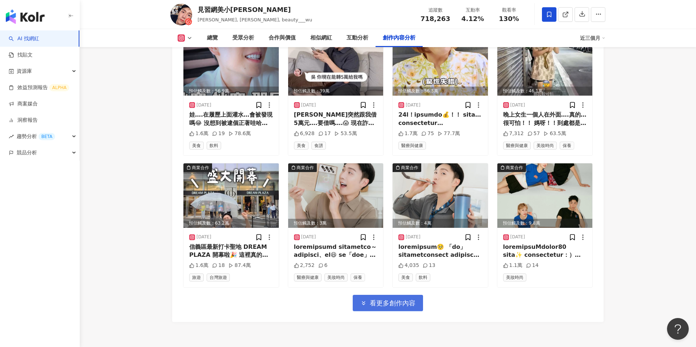
click at [393, 300] on span "看更多創作內容" at bounding box center [393, 304] width 46 height 8
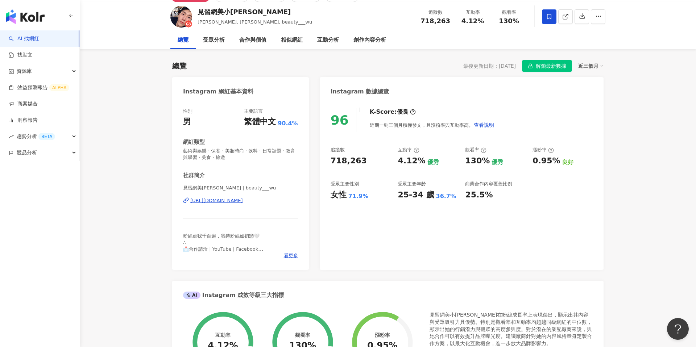
scroll to position [239, 0]
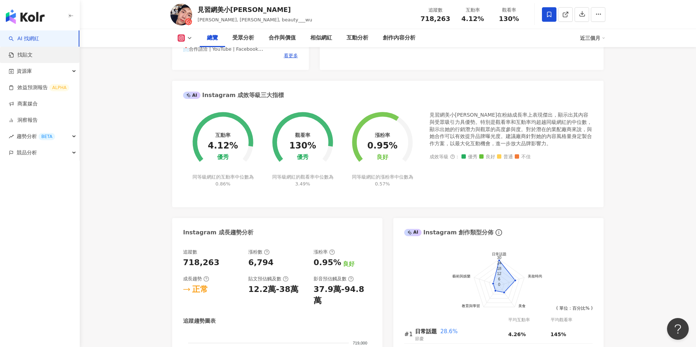
click at [29, 53] on link "找貼文" at bounding box center [21, 54] width 24 height 7
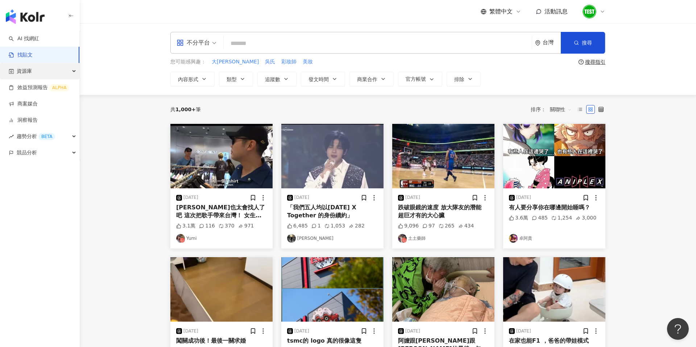
click at [50, 70] on div "資源庫" at bounding box center [39, 71] width 79 height 16
click at [29, 86] on link "網紅管理" at bounding box center [27, 87] width 20 height 7
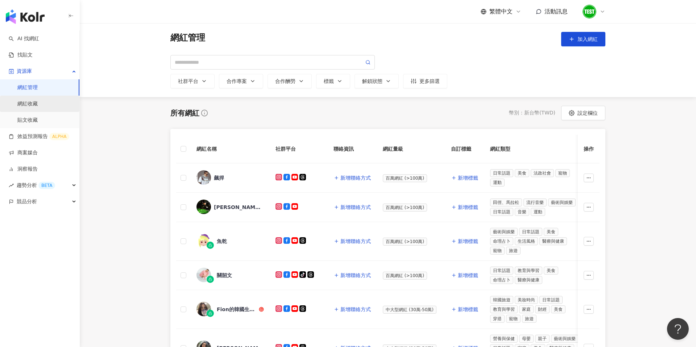
click at [38, 102] on link "網紅收藏" at bounding box center [27, 103] width 20 height 7
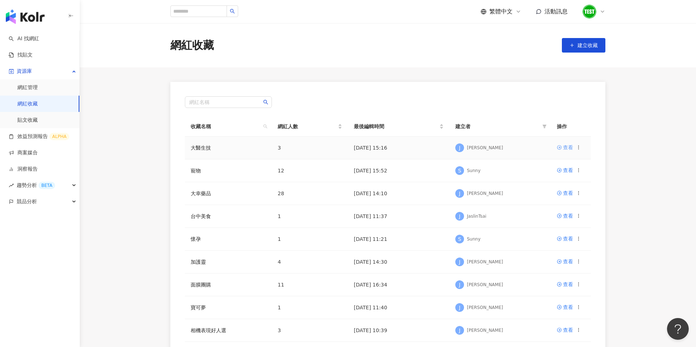
click at [564, 145] on div "查看" at bounding box center [568, 148] width 10 height 8
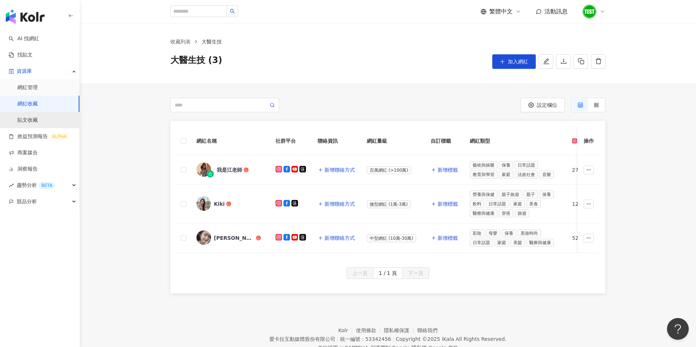
click at [30, 120] on link "貼文收藏" at bounding box center [27, 120] width 20 height 7
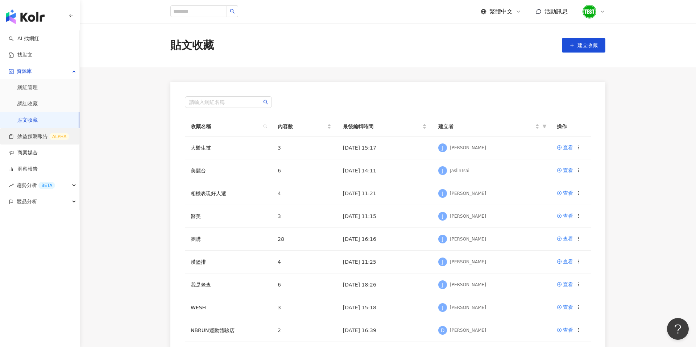
click at [30, 133] on link "效益預測報告 ALPHA" at bounding box center [39, 136] width 61 height 7
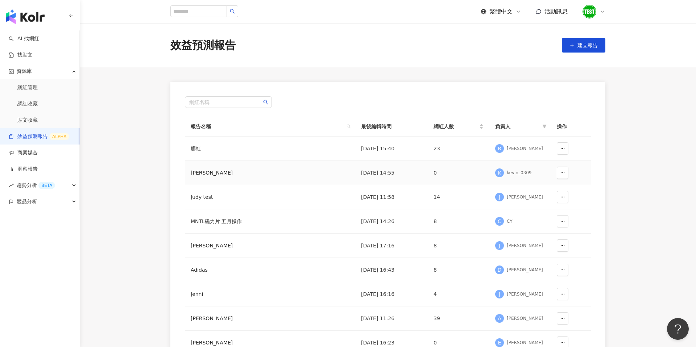
click at [335, 169] on td "[PERSON_NAME]" at bounding box center [270, 173] width 170 height 24
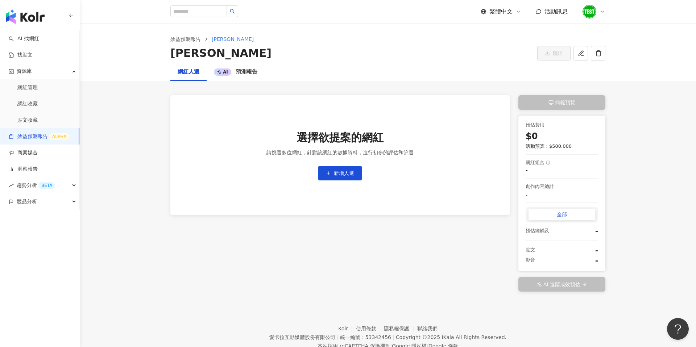
click at [184, 35] on div "效益預測報告 [PERSON_NAME] test [PERSON_NAME] test 匯出" at bounding box center [388, 44] width 617 height 40
click at [184, 42] on link "效益預測報告" at bounding box center [185, 39] width 33 height 8
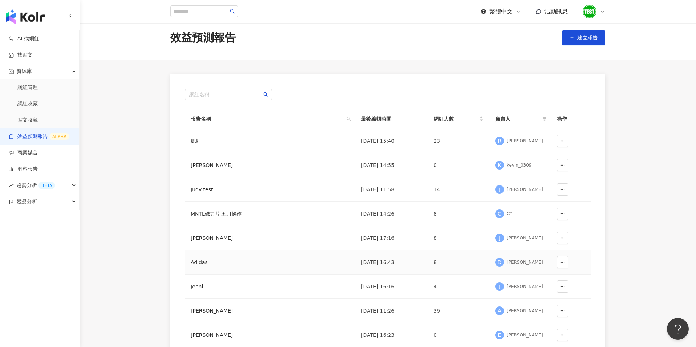
scroll to position [8, 0]
click at [502, 264] on span "D" at bounding box center [500, 262] width 4 height 8
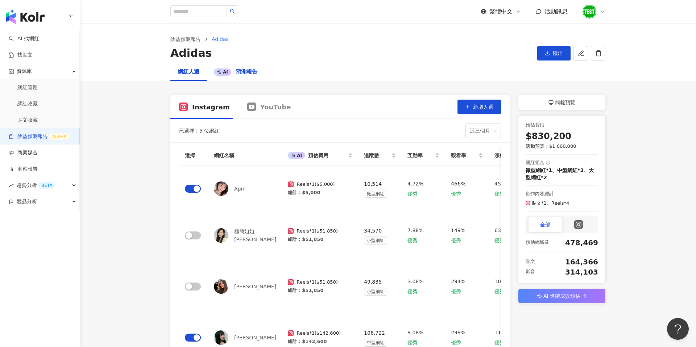
click at [239, 73] on span "預測報告" at bounding box center [247, 72] width 22 height 7
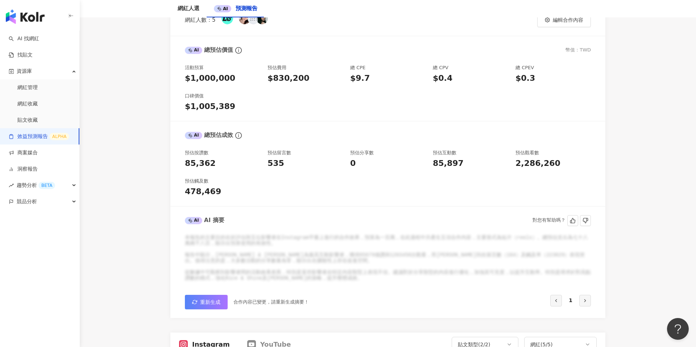
scroll to position [93, 0]
click at [217, 302] on span "重新生成" at bounding box center [210, 301] width 20 height 6
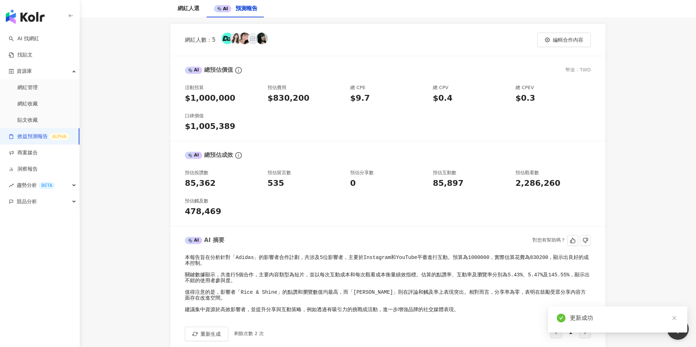
scroll to position [73, 0]
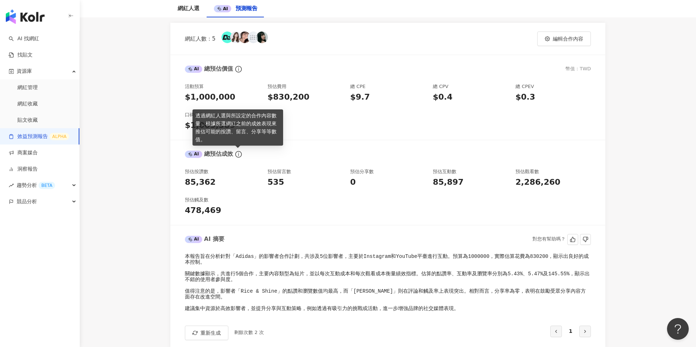
click at [239, 155] on icon "info-circle" at bounding box center [238, 154] width 7 height 7
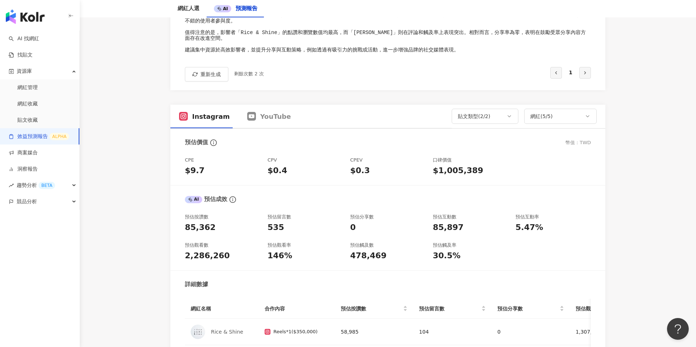
scroll to position [331, 0]
click at [253, 117] on div "YouTube" at bounding box center [269, 117] width 44 height 9
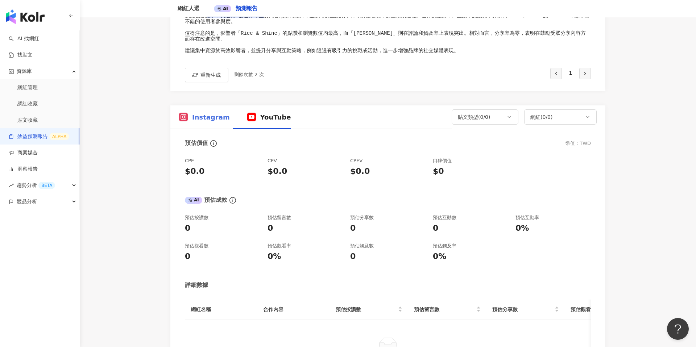
click at [199, 124] on div "Instagram" at bounding box center [204, 118] width 68 height 24
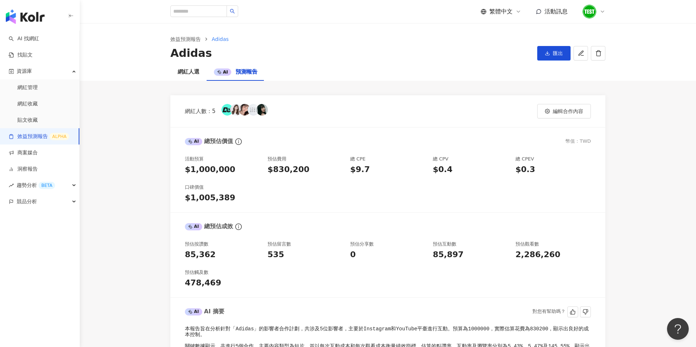
scroll to position [1, 0]
click at [38, 149] on link "商案媒合" at bounding box center [23, 152] width 29 height 7
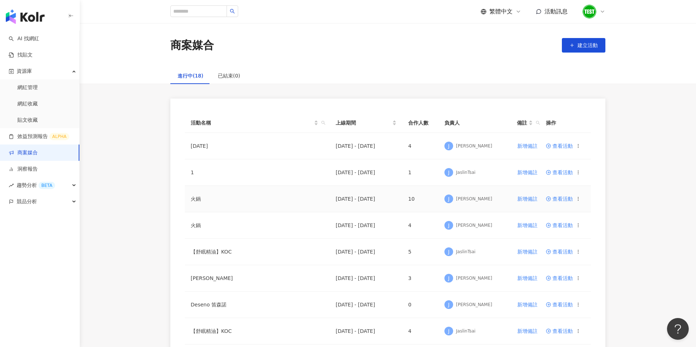
click at [558, 201] on span "查看活動" at bounding box center [559, 199] width 27 height 5
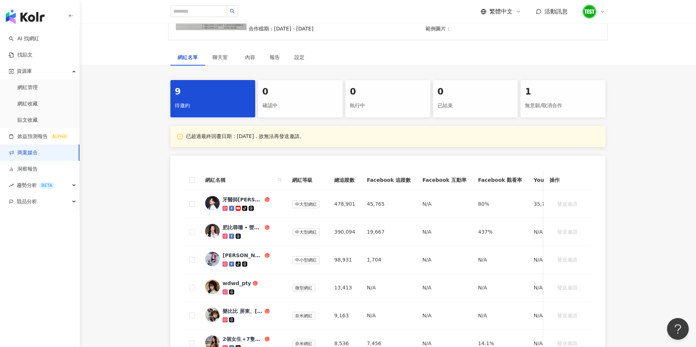
click at [297, 83] on div "0 確認中" at bounding box center [300, 98] width 85 height 37
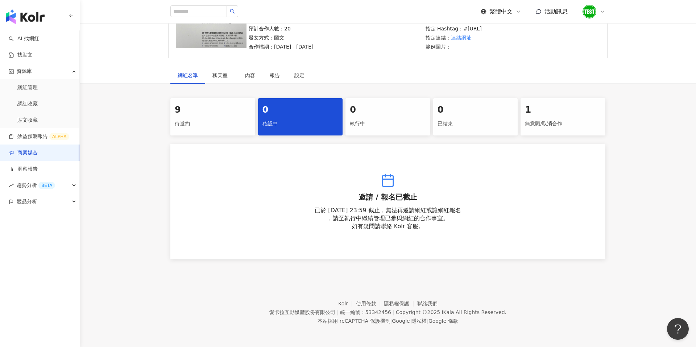
click at [394, 126] on div "執行中" at bounding box center [388, 124] width 76 height 12
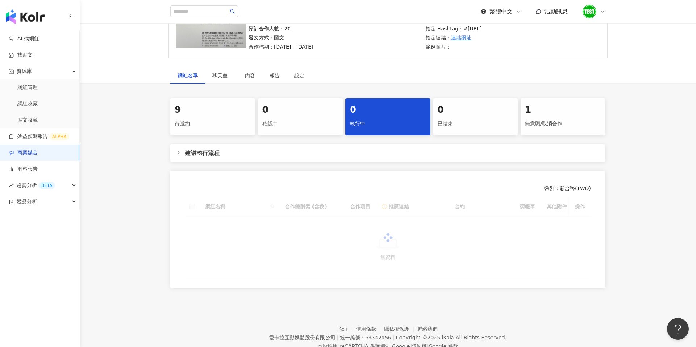
scroll to position [97, 0]
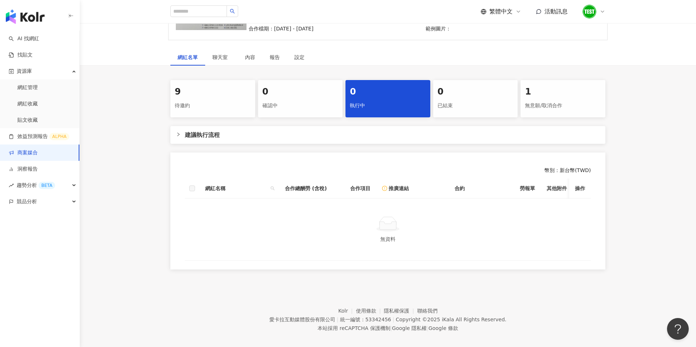
click at [466, 115] on div "0 已結束" at bounding box center [475, 98] width 85 height 37
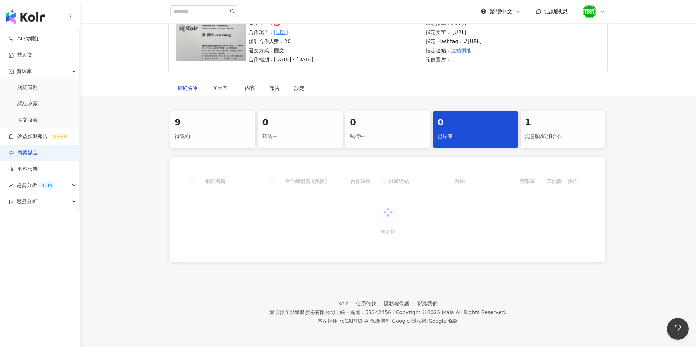
scroll to position [66, 0]
click at [560, 145] on div "1 無意願/取消合作" at bounding box center [563, 129] width 85 height 37
